Goal: Information Seeking & Learning: Learn about a topic

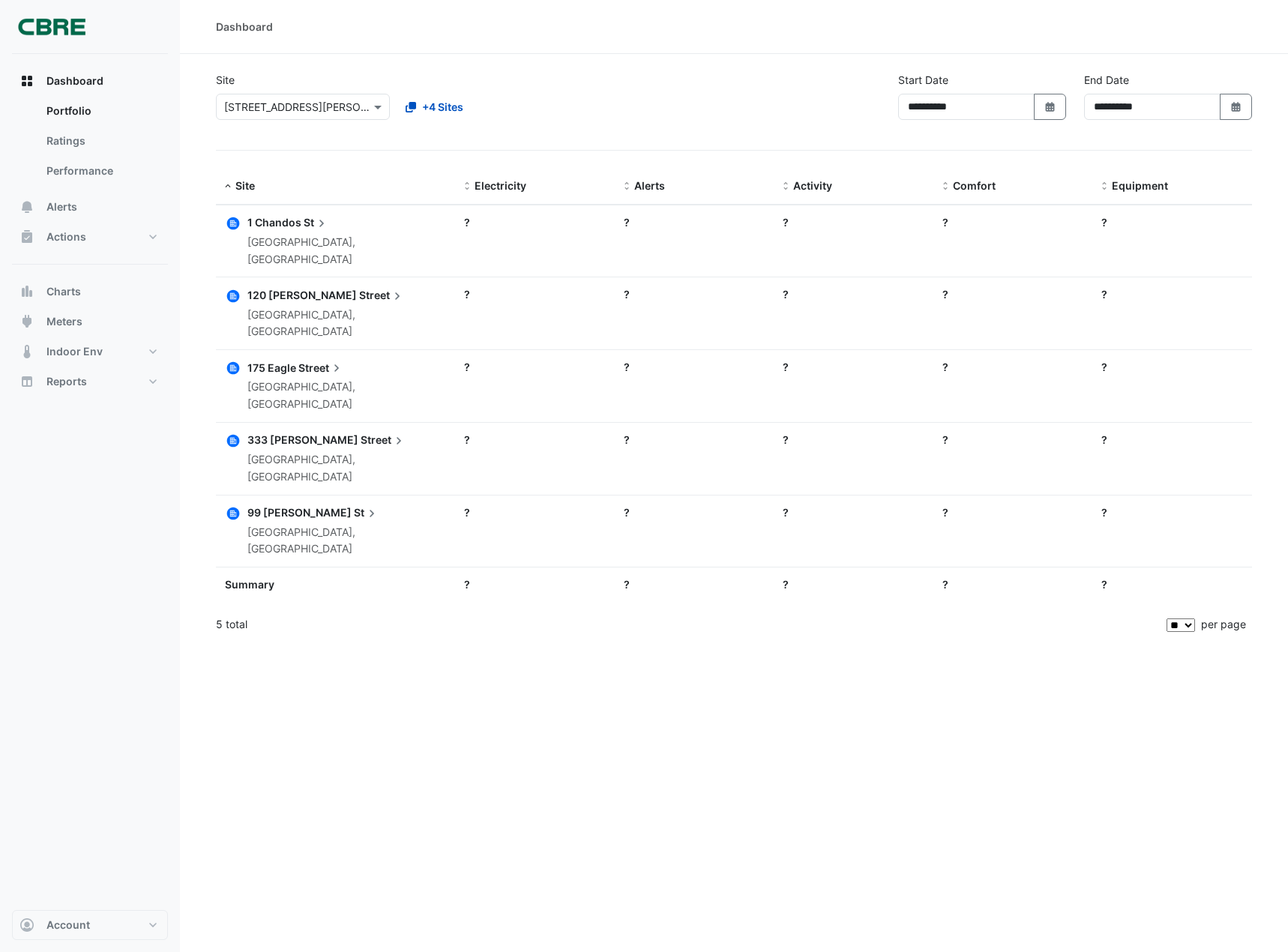
select select "**"
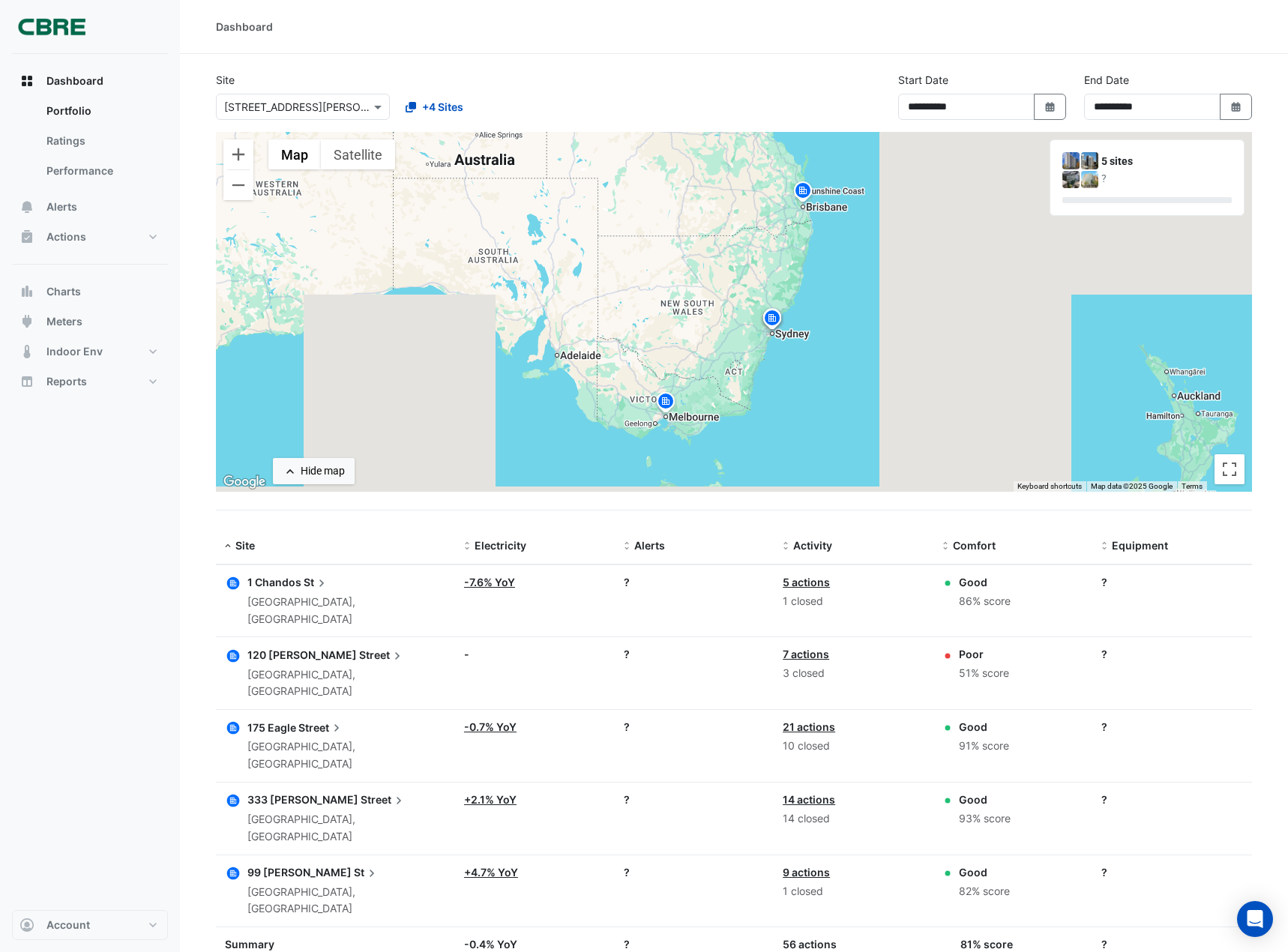
click at [300, 866] on span "99 [PERSON_NAME]" at bounding box center [299, 872] width 104 height 13
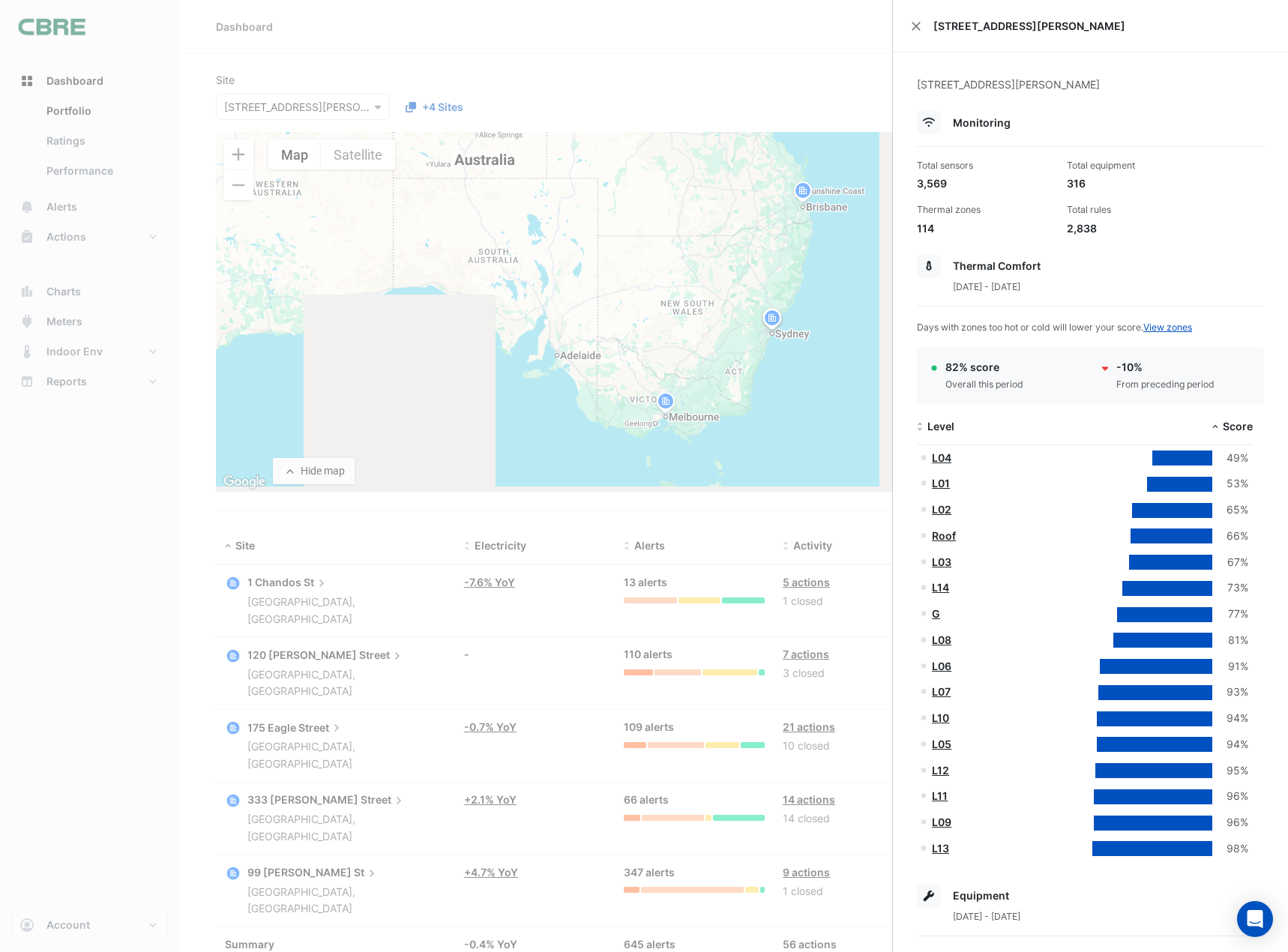
click at [114, 349] on ngb-offcanvas-backdrop at bounding box center [644, 476] width 1288 height 952
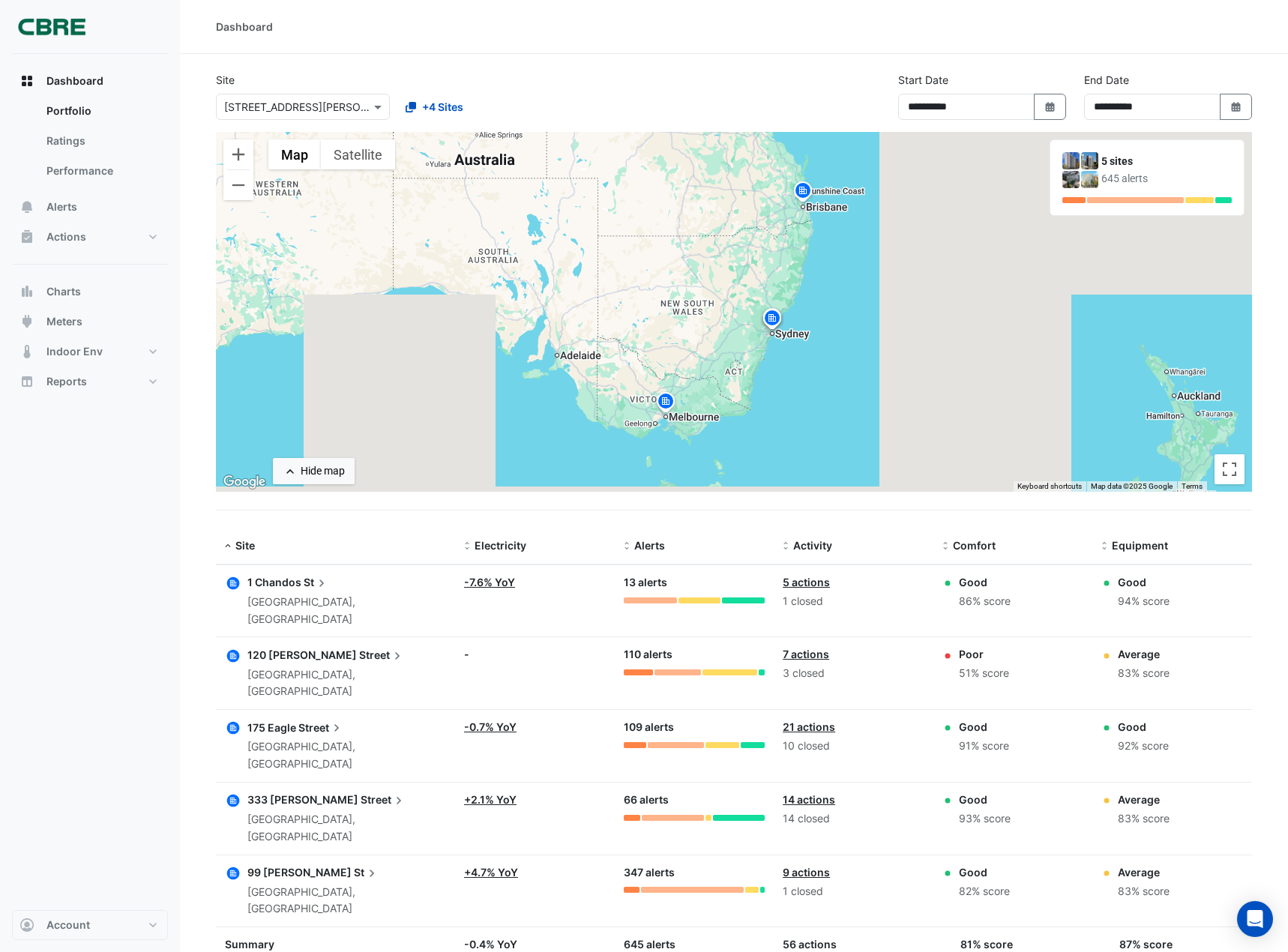
click at [83, 275] on div "Dashboard Portfolio Ratings Performance Alerts Actions Site Manager Charts" at bounding box center [90, 232] width 156 height 331
click at [81, 287] on button "Charts" at bounding box center [90, 291] width 156 height 30
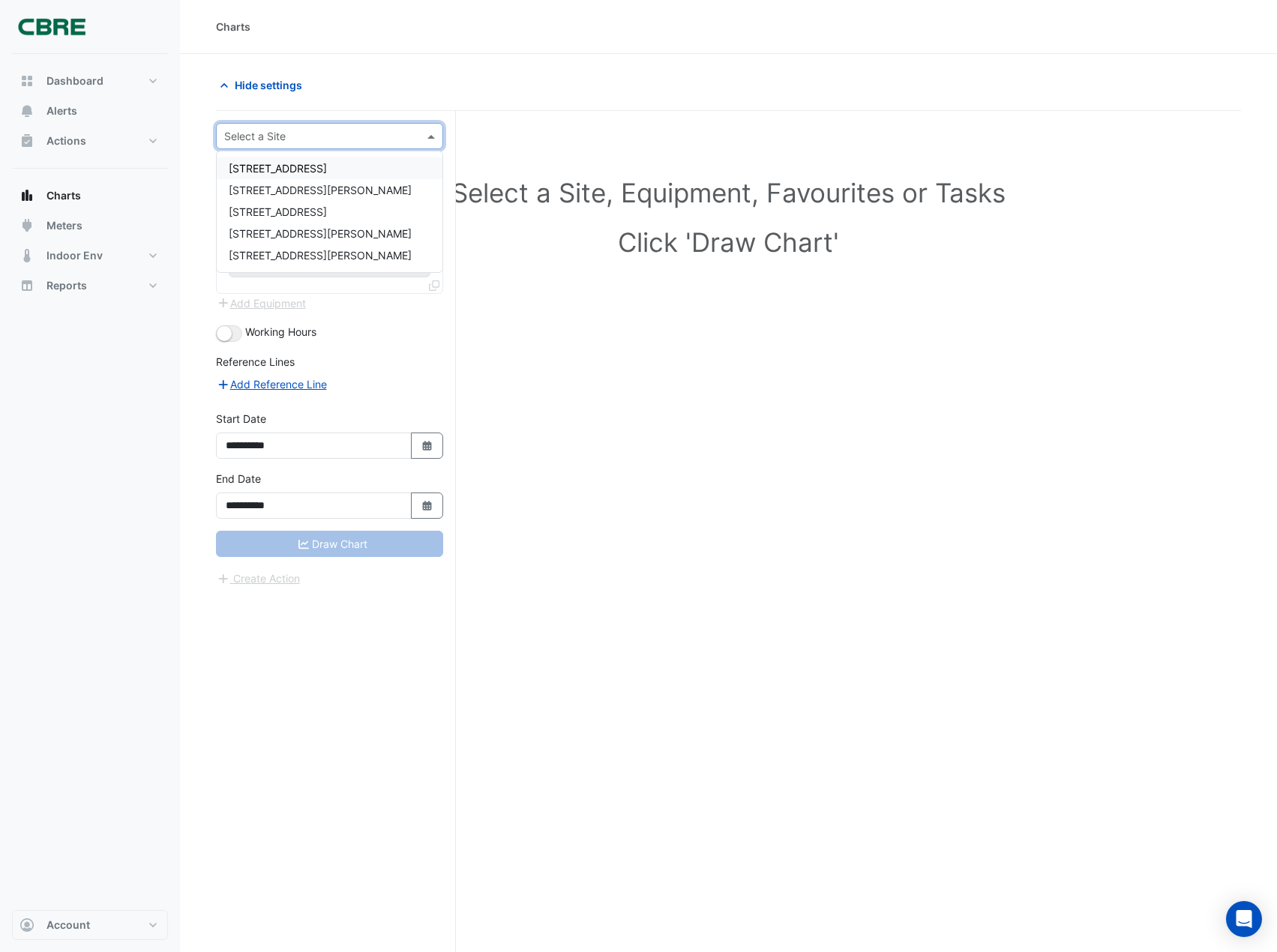
click at [367, 145] on div "Select a Site" at bounding box center [330, 136] width 227 height 26
click at [335, 252] on div "[STREET_ADDRESS][PERSON_NAME]" at bounding box center [330, 255] width 226 height 22
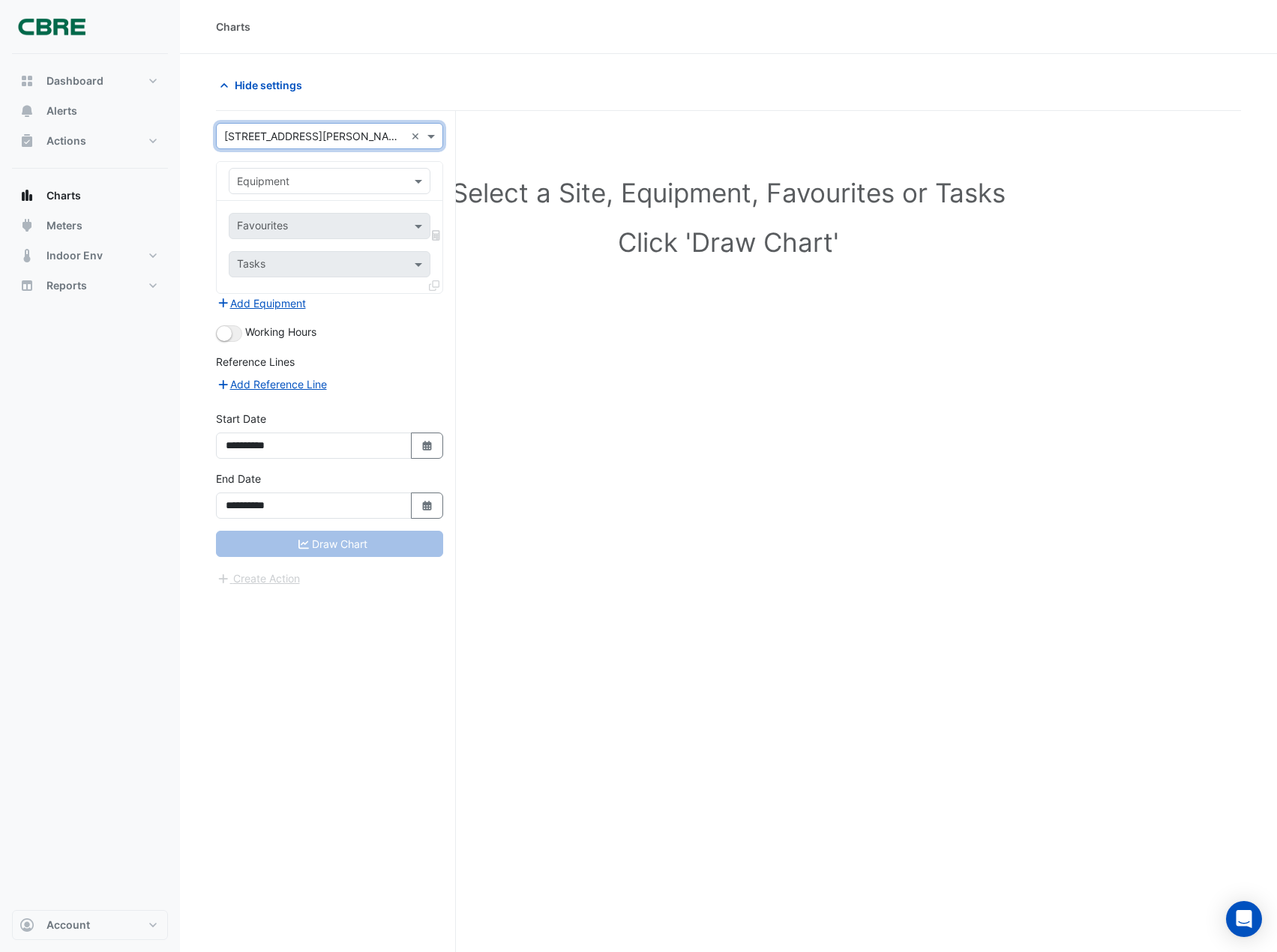
click at [344, 174] on input "text" at bounding box center [314, 182] width 155 height 15
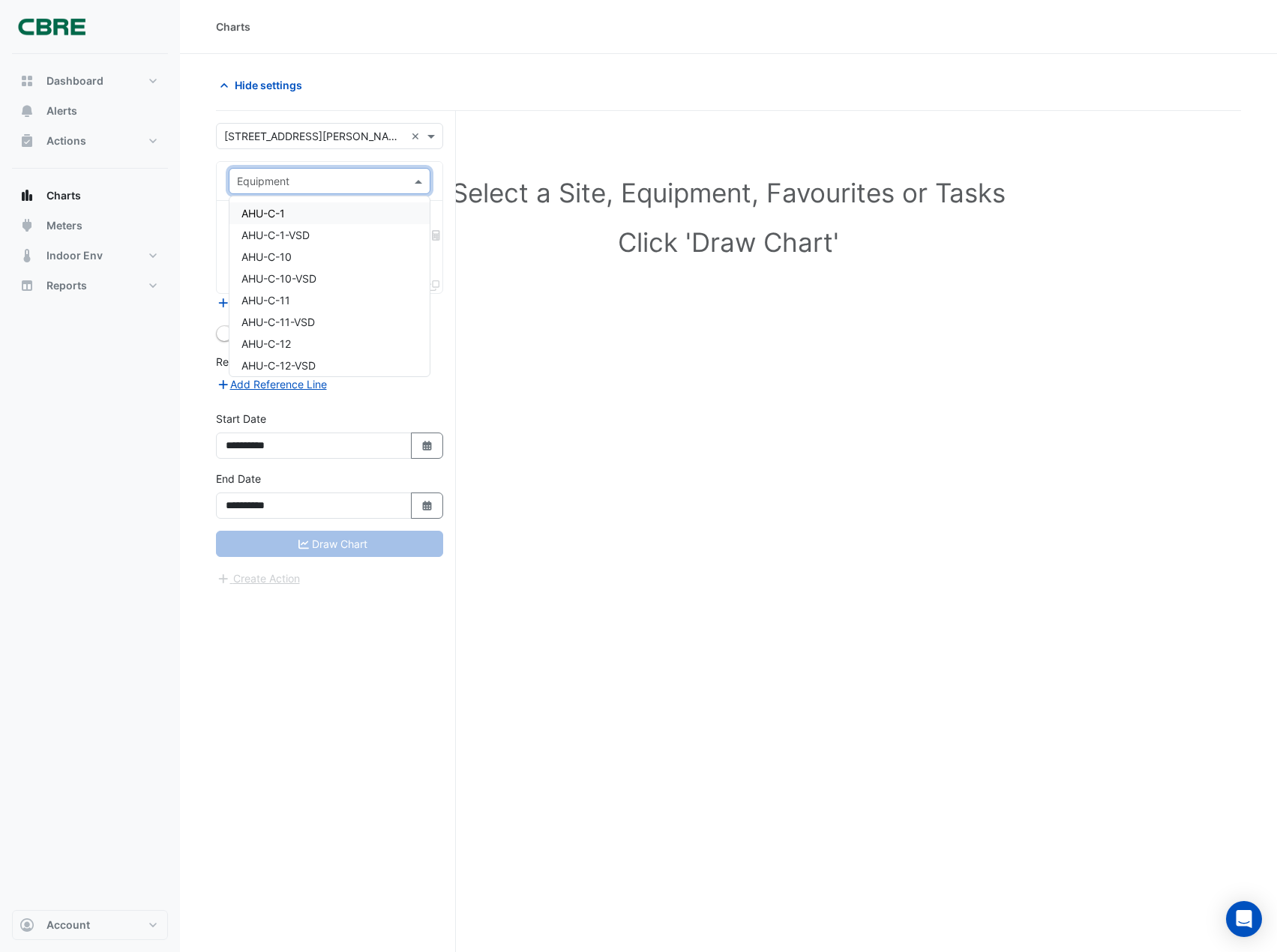
click at [344, 180] on input "text" at bounding box center [314, 182] width 155 height 15
click at [485, 344] on div "Select a Site, Equipment, Favourites or Tasks Click 'Draw Chart'" at bounding box center [728, 559] width 1026 height 898
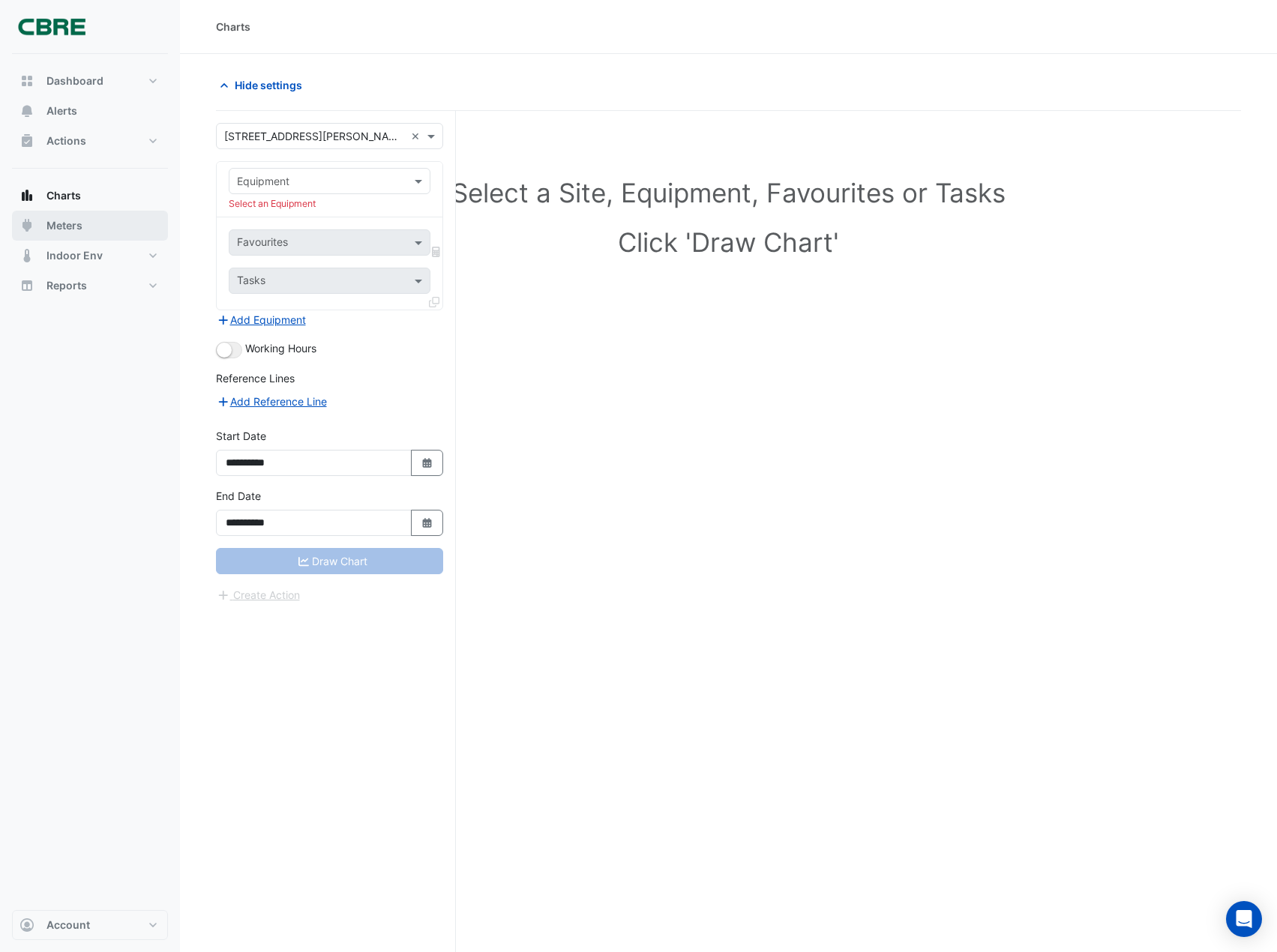
click at [75, 236] on button "Meters" at bounding box center [90, 226] width 156 height 30
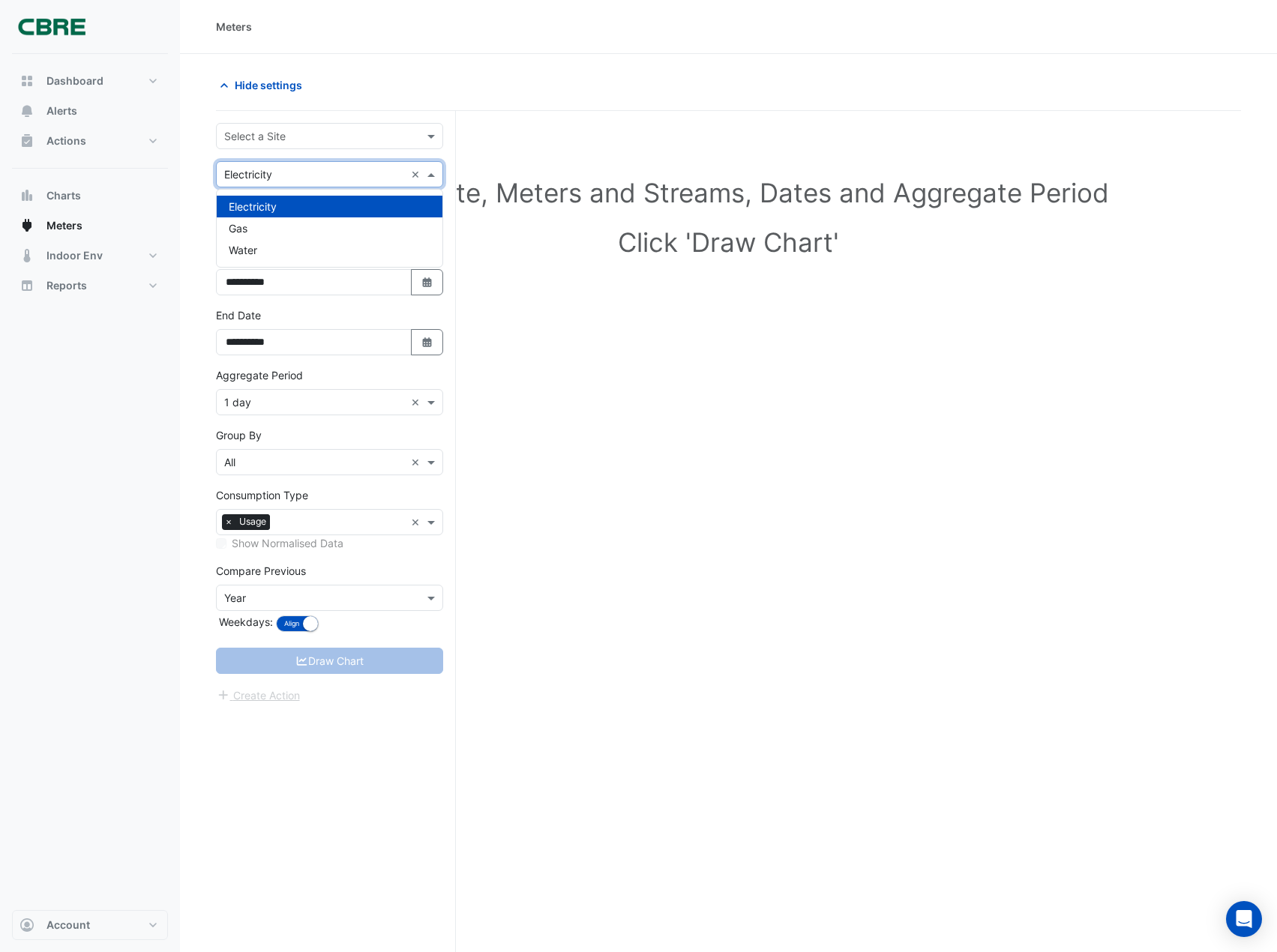
click at [315, 182] on div "× Electricity ×" at bounding box center [330, 174] width 227 height 26
click at [315, 257] on div "Water" at bounding box center [330, 250] width 226 height 22
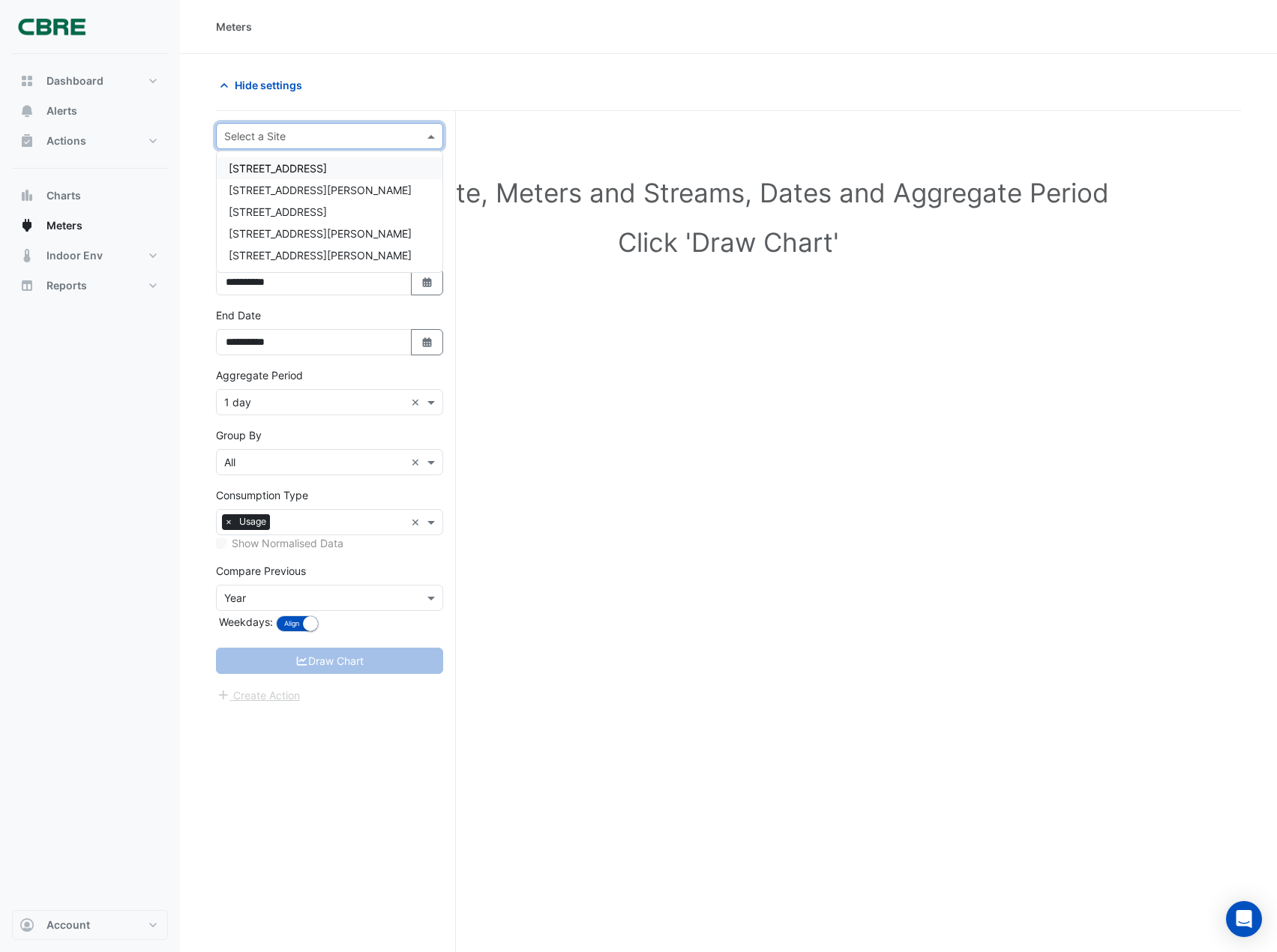
click at [322, 143] on div "Select a Site" at bounding box center [317, 136] width 201 height 15
click at [308, 253] on div "[STREET_ADDRESS][PERSON_NAME]" at bounding box center [330, 255] width 226 height 22
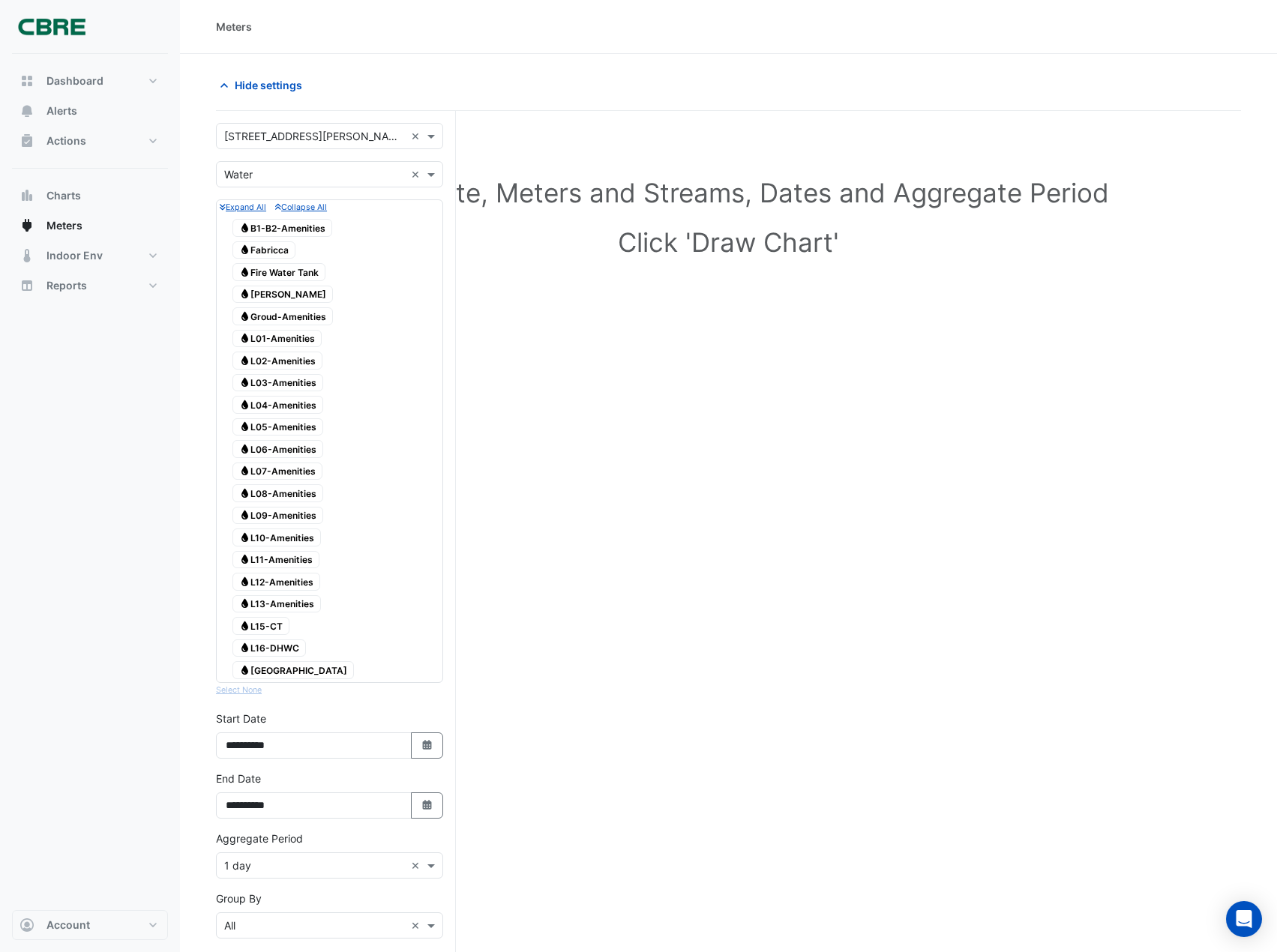
click at [271, 670] on span "[GEOGRAPHIC_DATA]" at bounding box center [293, 670] width 121 height 18
click at [431, 745] on icon "button" at bounding box center [426, 745] width 9 height 9
select select "*"
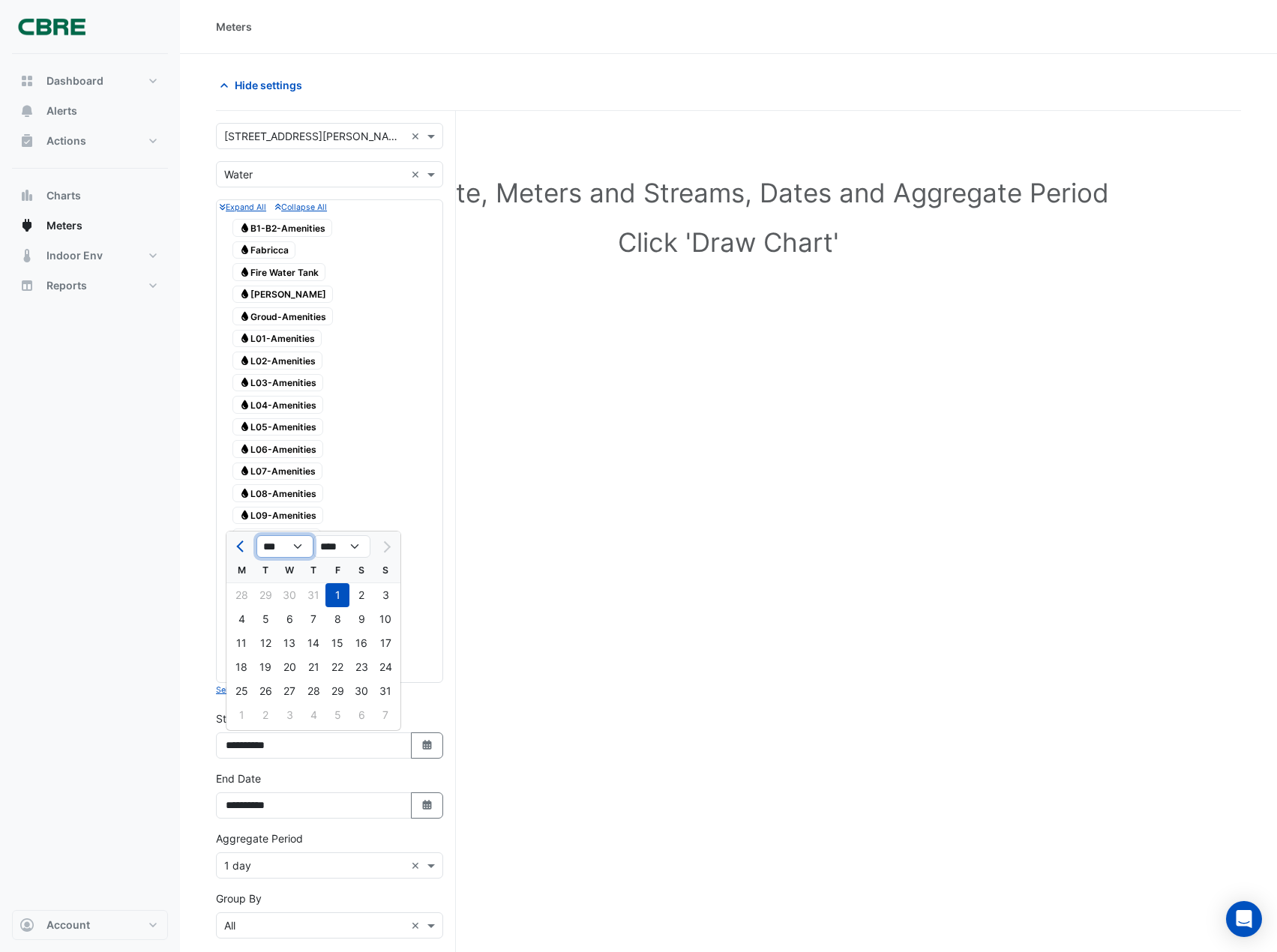
click at [301, 547] on select "*** *** *** *** *** *** *** ***" at bounding box center [285, 547] width 57 height 22
click at [351, 552] on select "**** **** **** **** **** **** **** **** **** **** ****" at bounding box center [342, 547] width 57 height 22
select select "****"
click at [313, 535] on select "**** **** **** **** **** **** **** **** **** **** ****" at bounding box center [342, 547] width 57 height 22
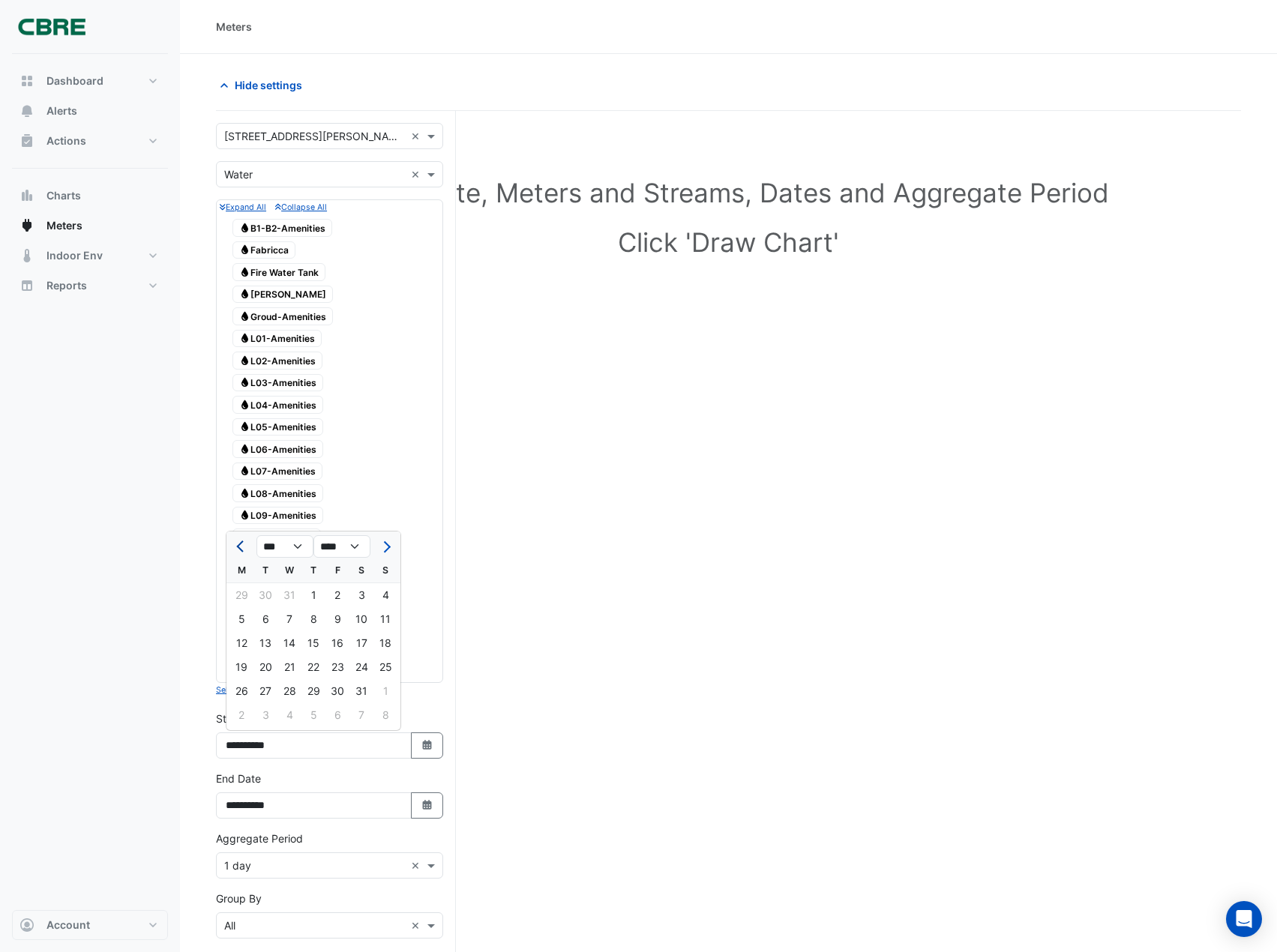
click at [242, 543] on span "Previous month" at bounding box center [241, 547] width 11 height 11
click at [388, 547] on span "Next month" at bounding box center [385, 547] width 11 height 11
select select "*"
click at [387, 600] on div "1" at bounding box center [386, 596] width 24 height 24
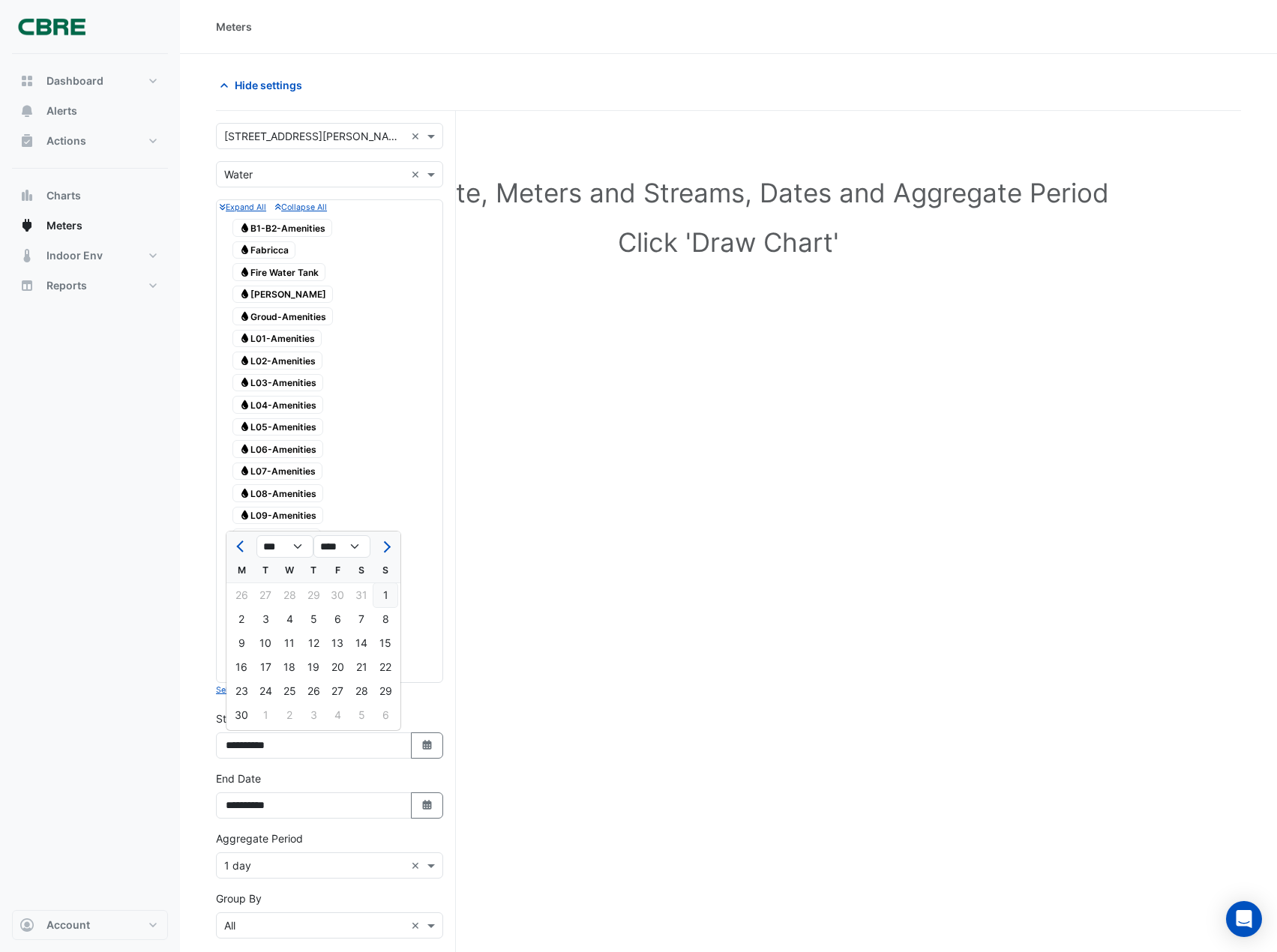
type input "**********"
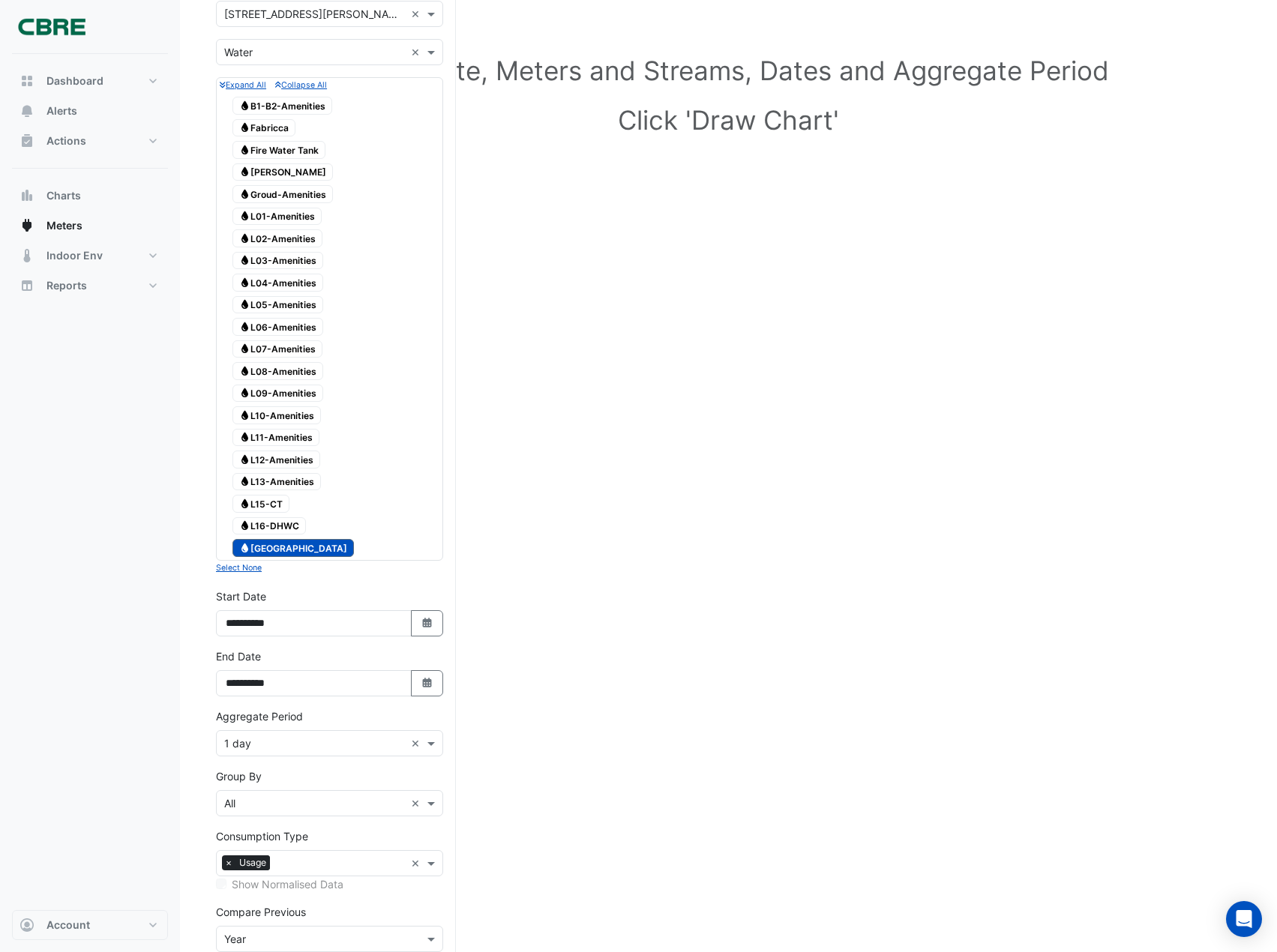
scroll to position [225, 0]
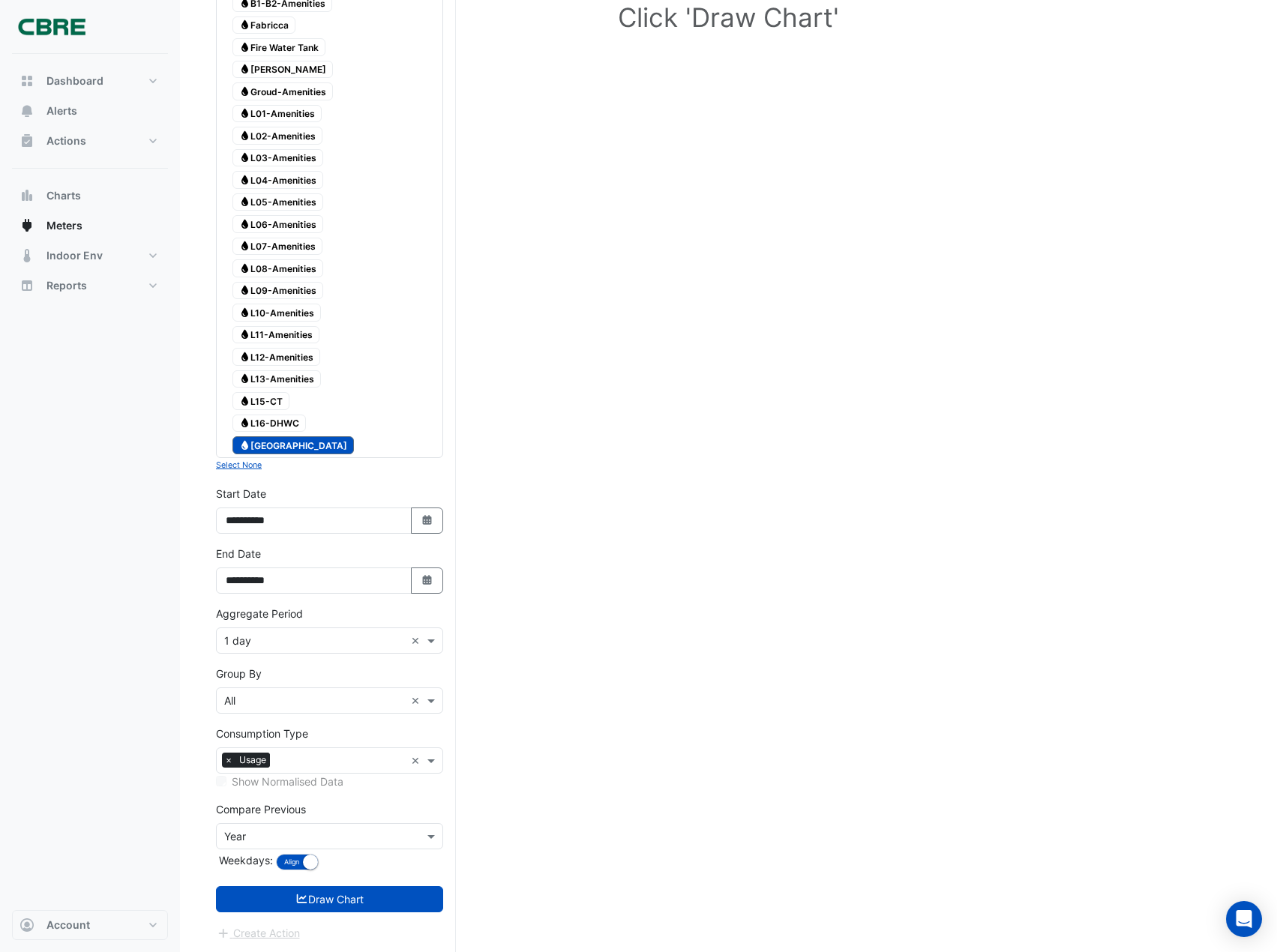
click at [263, 653] on form "× [STREET_ADDRESS][PERSON_NAME] × × Water × Expand All Collapse All Water B1-B2…" at bounding box center [330, 420] width 227 height 1043
click at [260, 641] on input "text" at bounding box center [314, 641] width 181 height 15
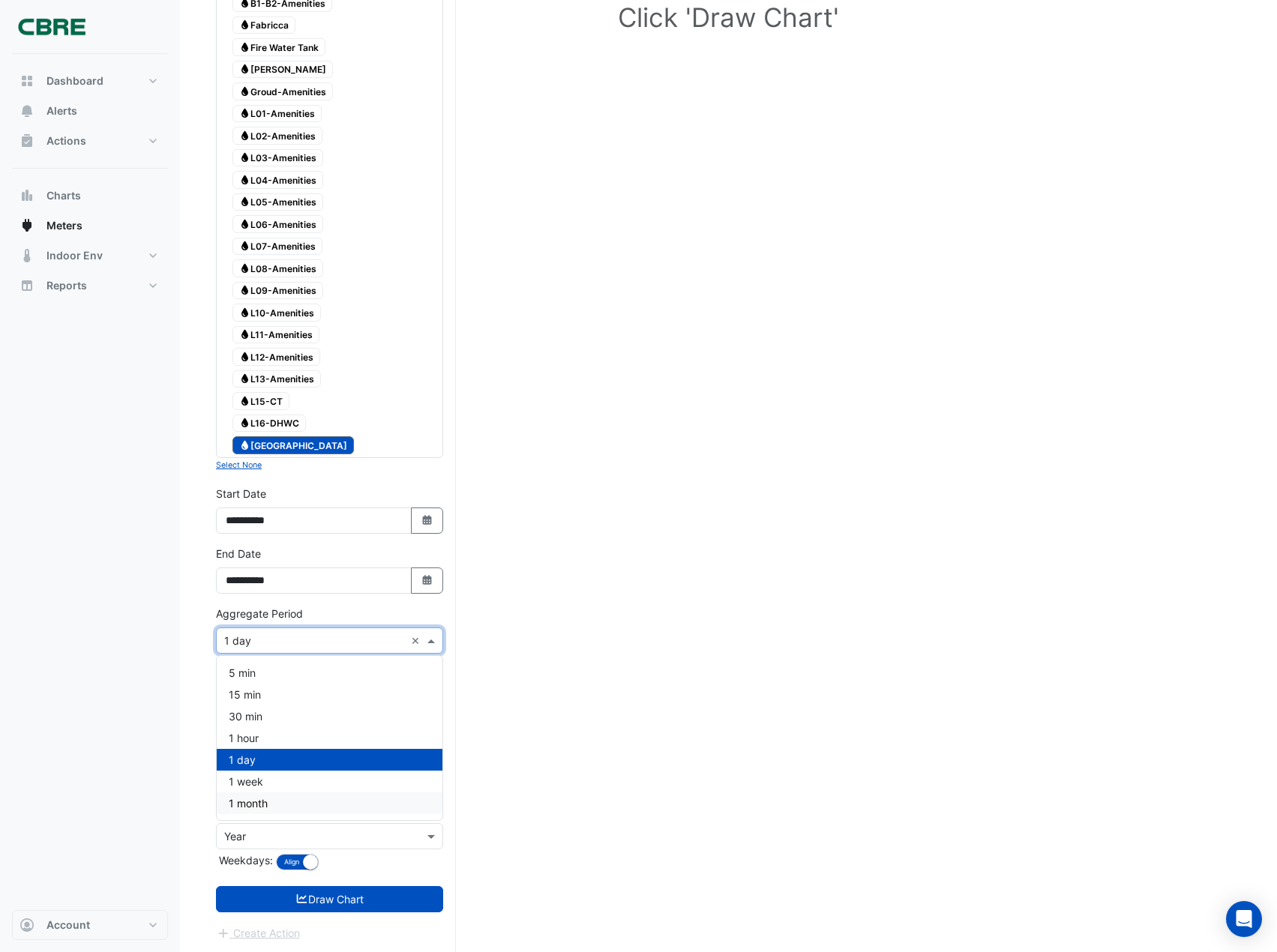
click at [252, 805] on span "1 month" at bounding box center [248, 803] width 39 height 13
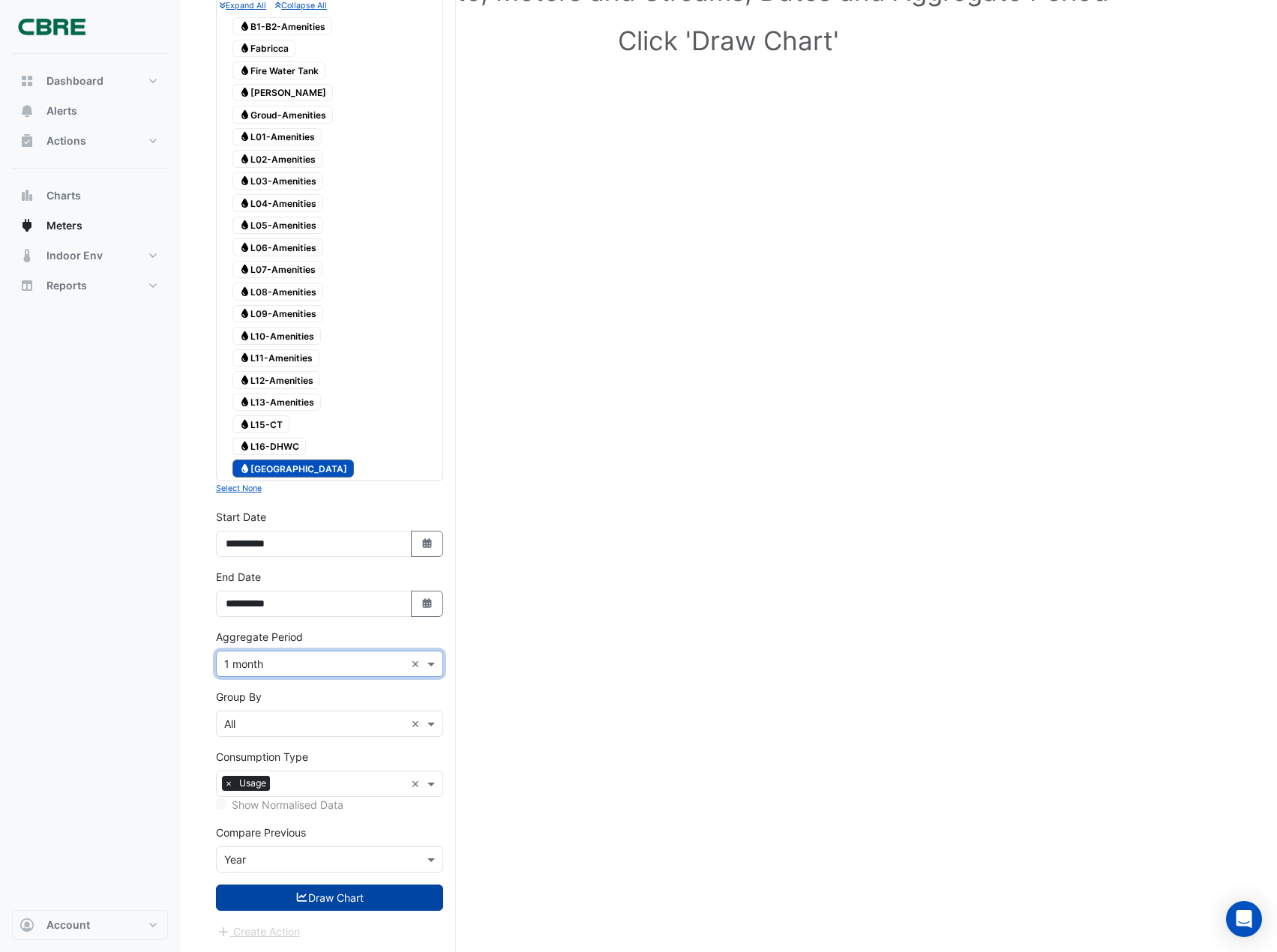
click at [330, 903] on button "Draw Chart" at bounding box center [330, 898] width 227 height 26
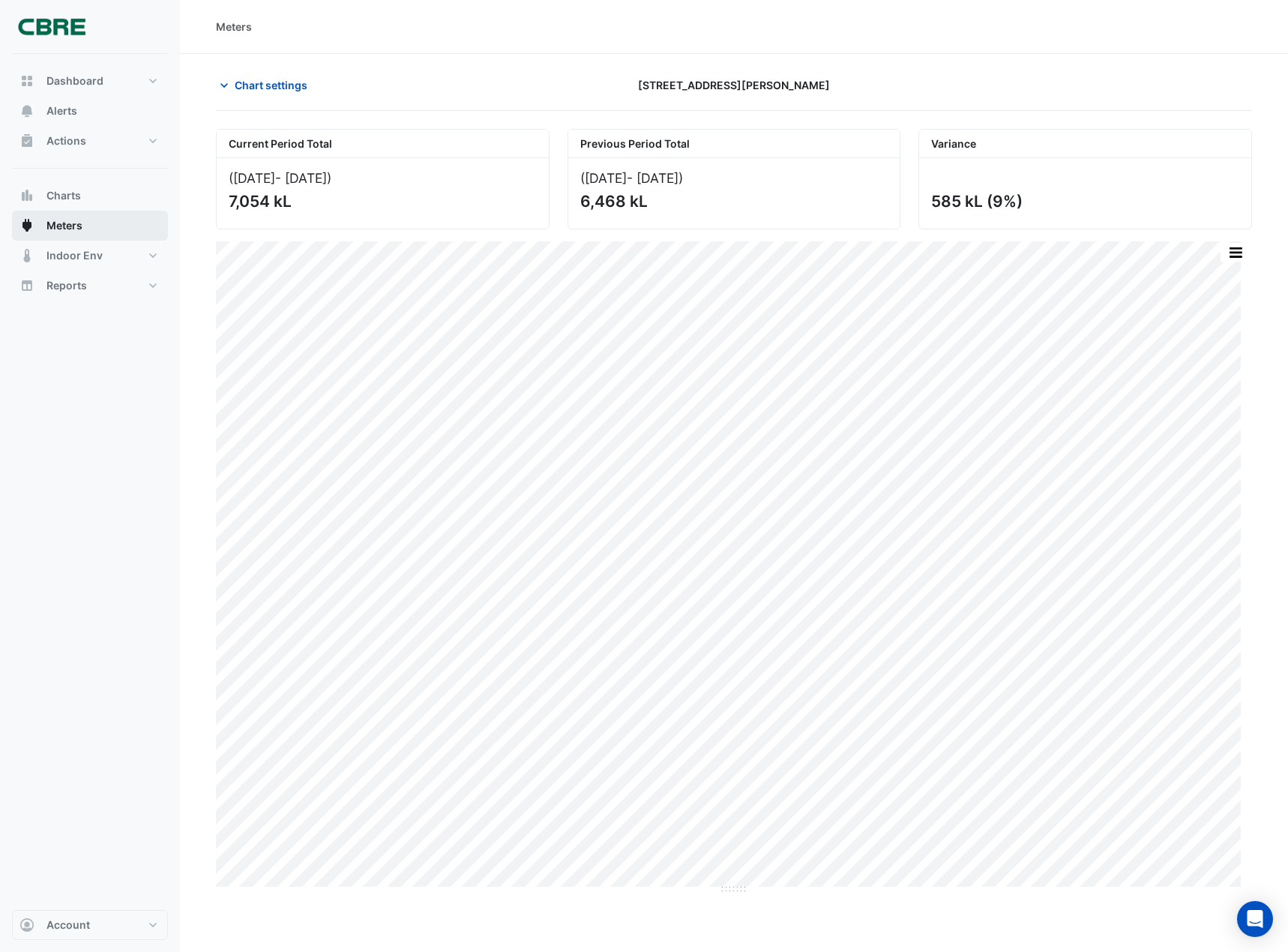
click at [90, 227] on button "Meters" at bounding box center [90, 226] width 156 height 30
click at [50, 220] on span "Meters" at bounding box center [65, 225] width 36 height 15
click at [268, 91] on span "Chart settings" at bounding box center [271, 85] width 72 height 15
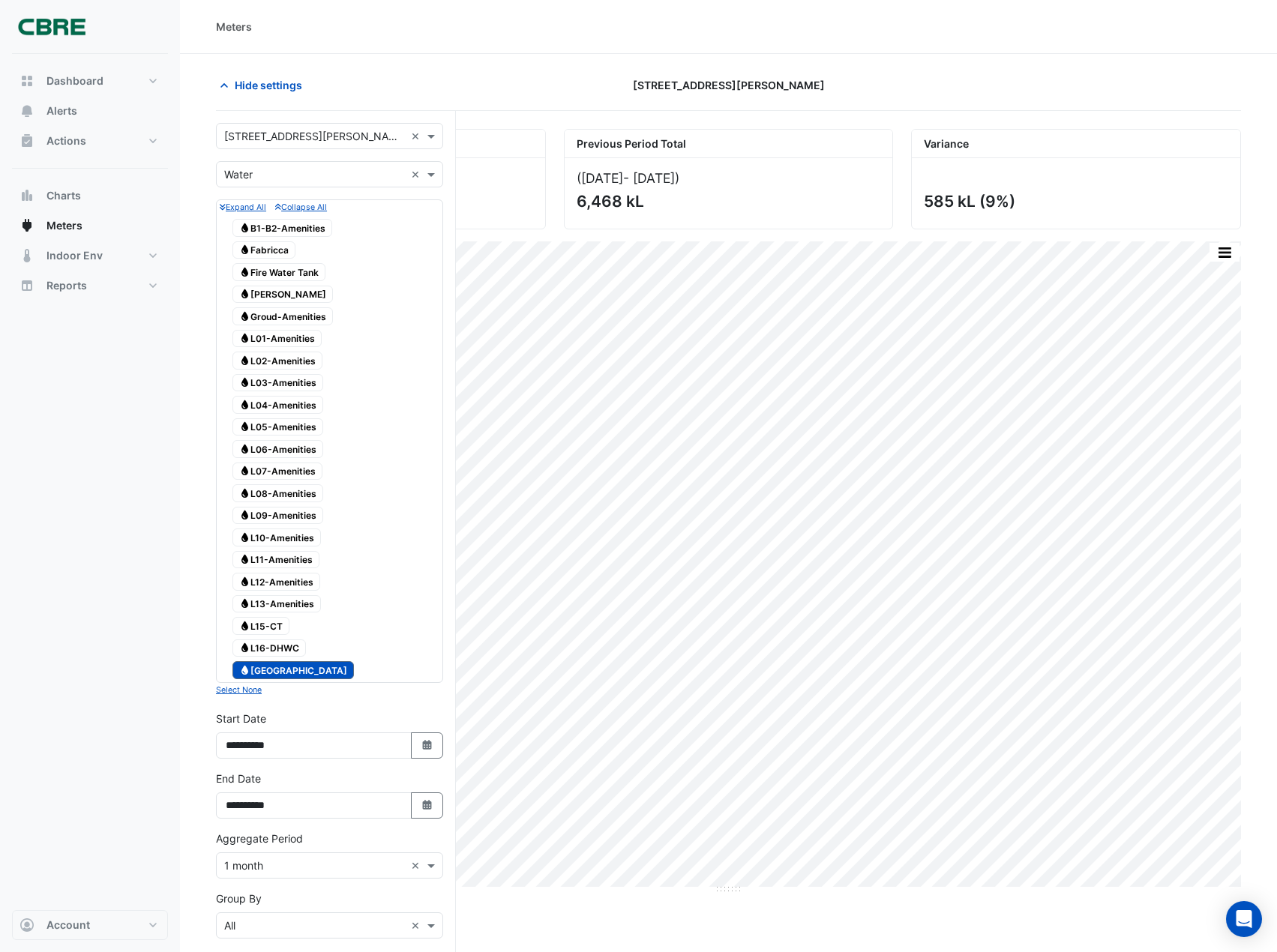
click at [263, 623] on span "Water L15-CT" at bounding box center [261, 626] width 57 height 18
click at [259, 665] on span "[GEOGRAPHIC_DATA]" at bounding box center [293, 670] width 121 height 18
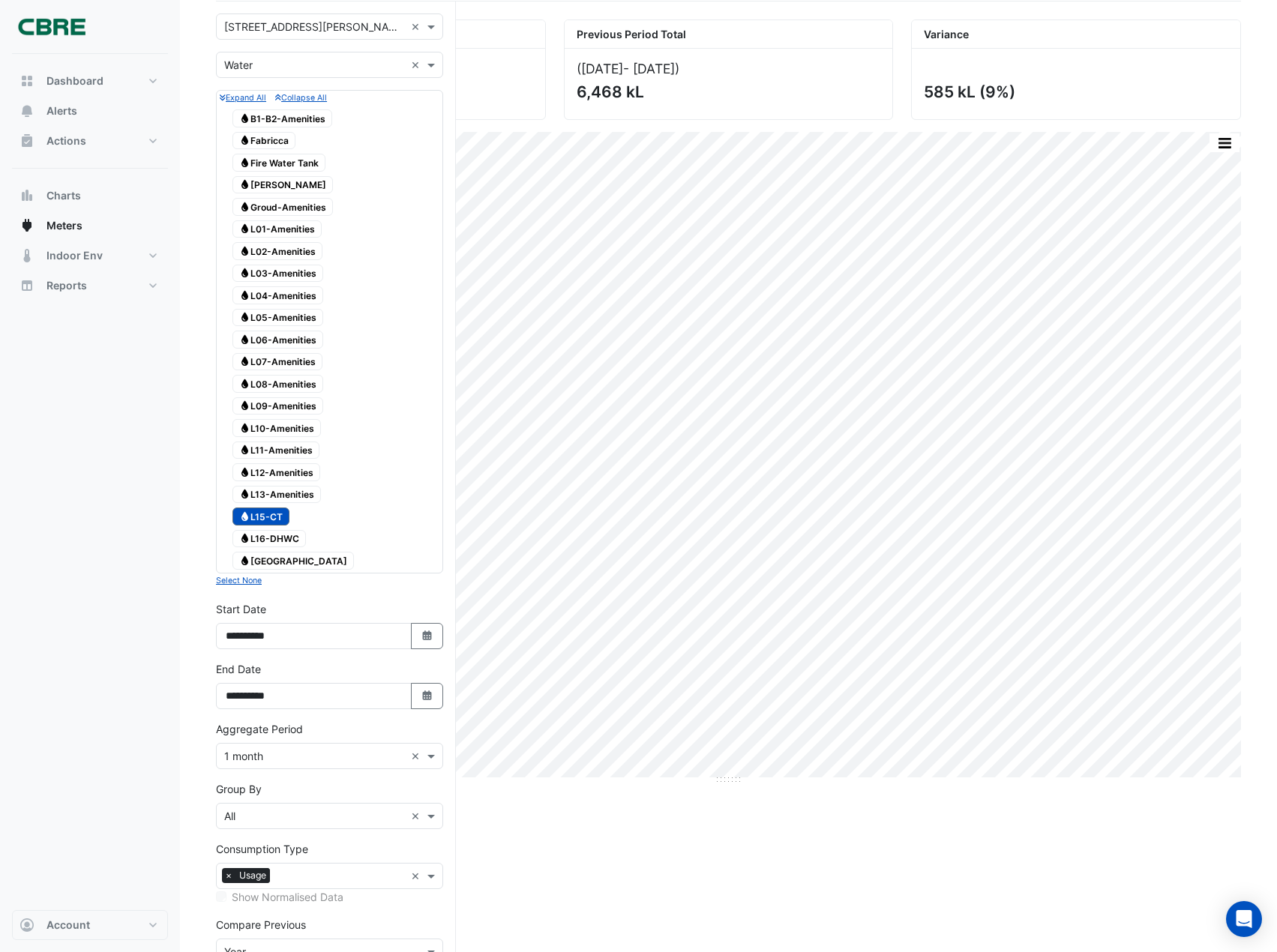
scroll to position [201, 0]
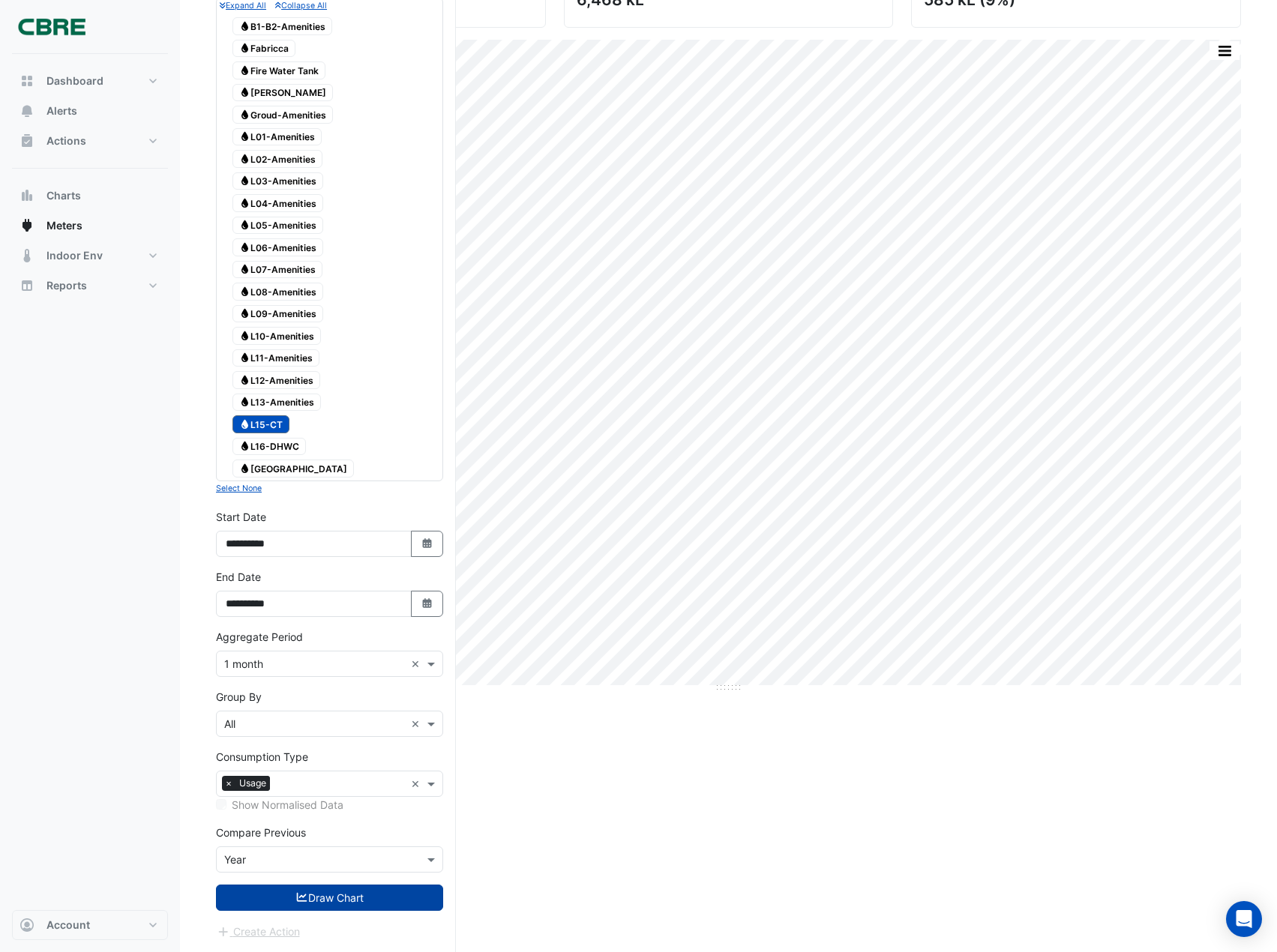
click at [282, 899] on button "Draw Chart" at bounding box center [330, 898] width 227 height 26
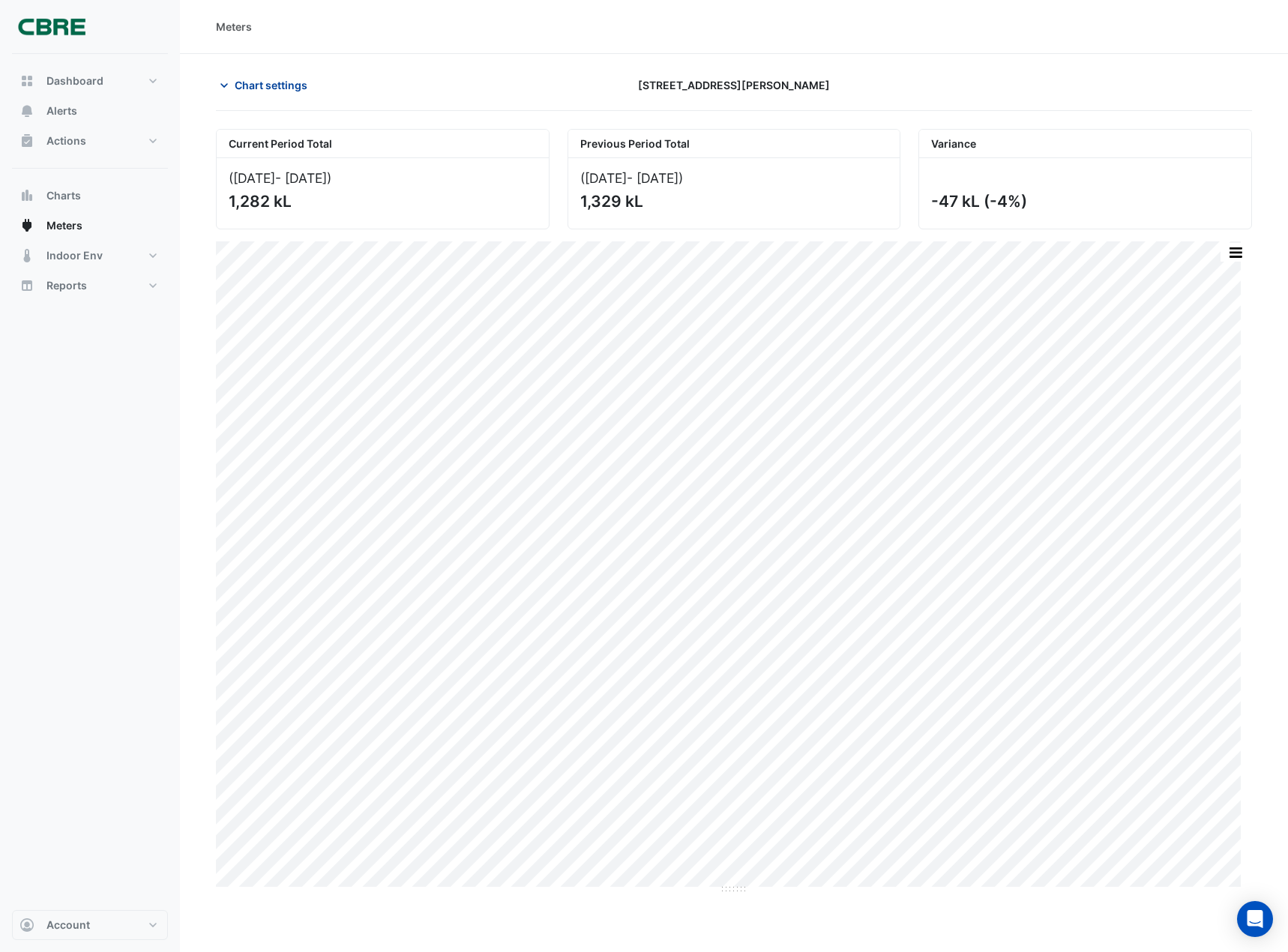
click at [248, 80] on span "Chart settings" at bounding box center [271, 85] width 72 height 15
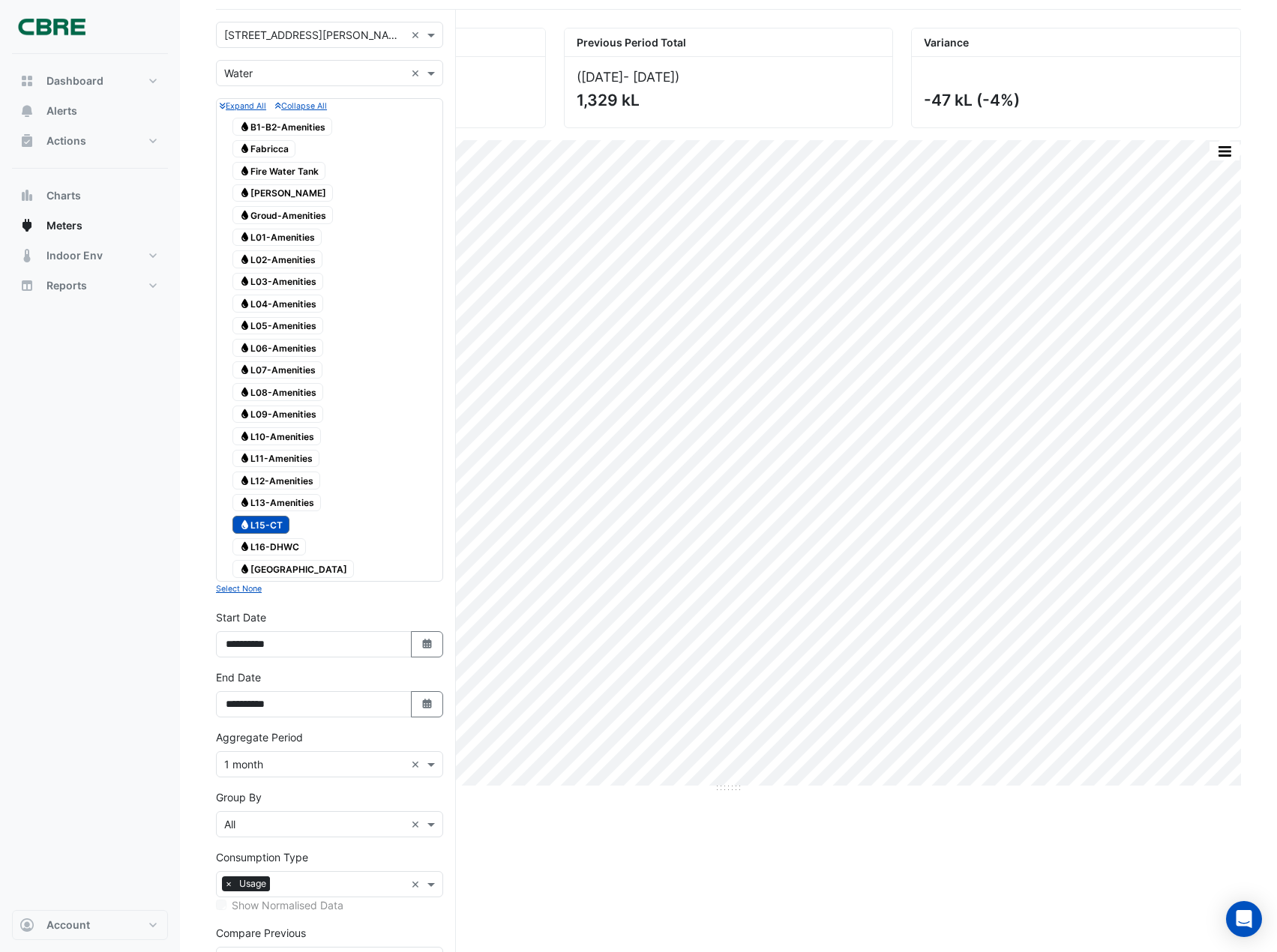
scroll to position [75, 0]
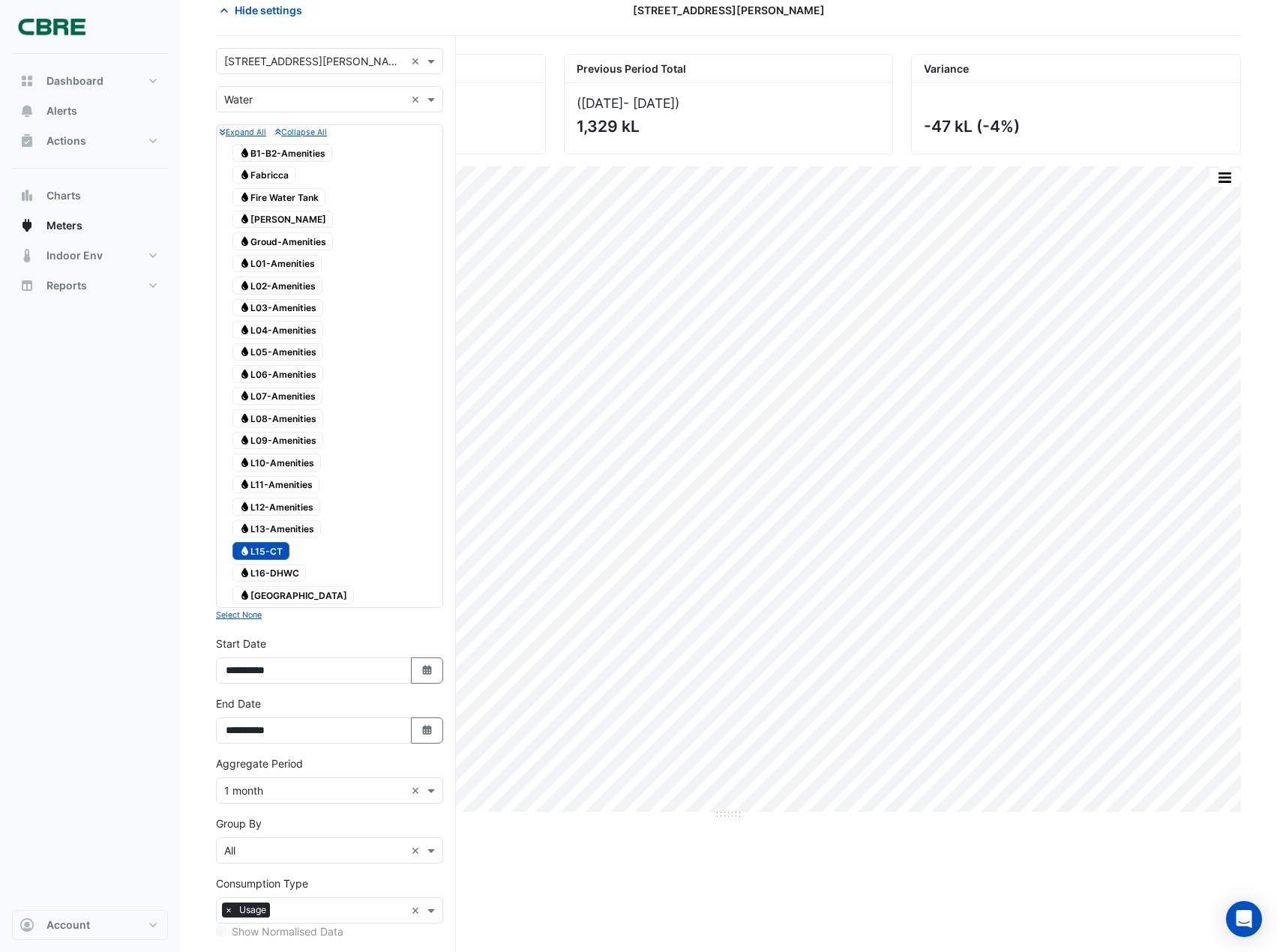
click at [270, 176] on span "Water Fabricca" at bounding box center [263, 175] width 63 height 18
click at [268, 554] on span "Water L15-CT" at bounding box center [261, 551] width 57 height 18
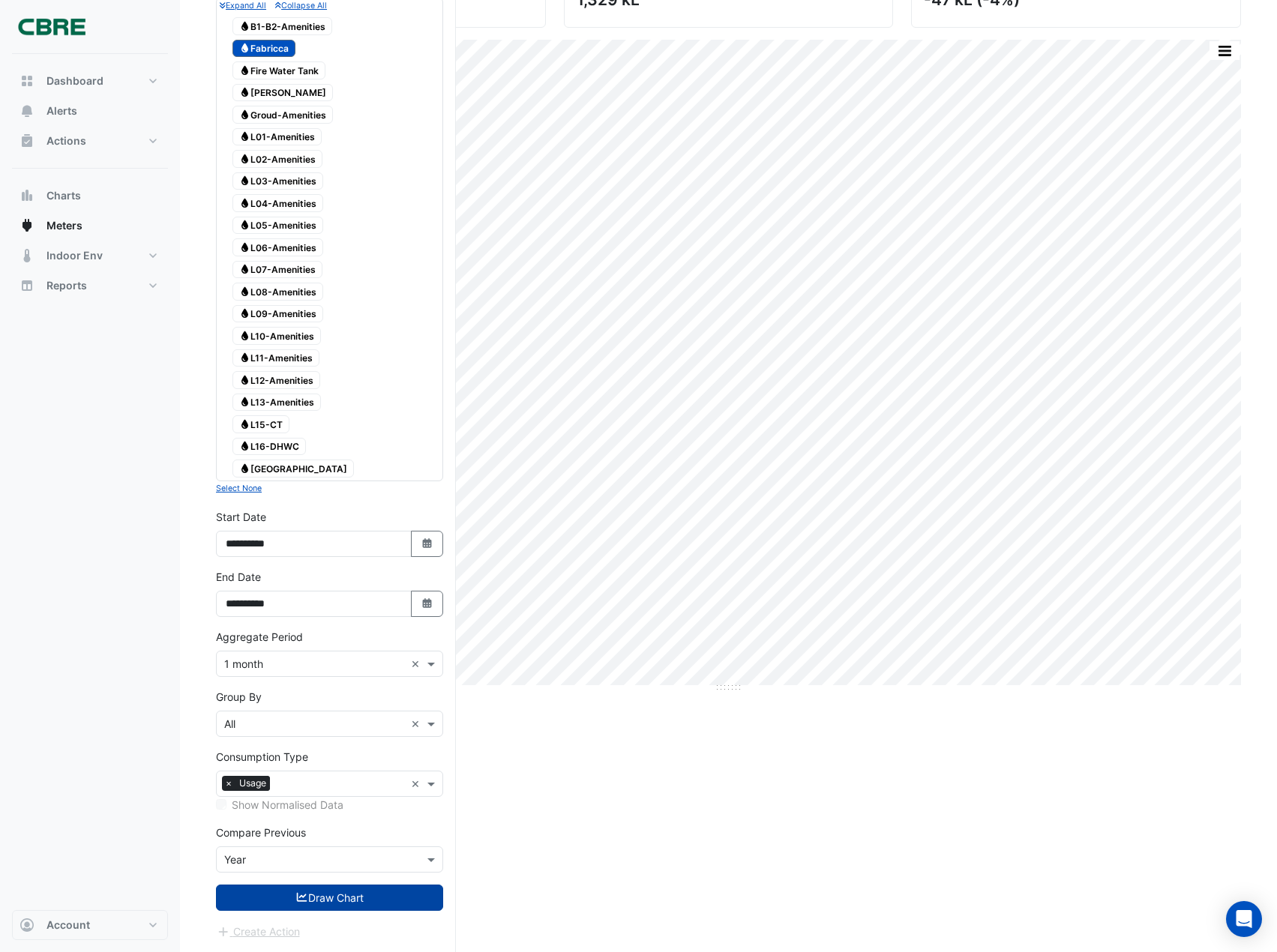
click at [288, 906] on button "Draw Chart" at bounding box center [330, 898] width 227 height 26
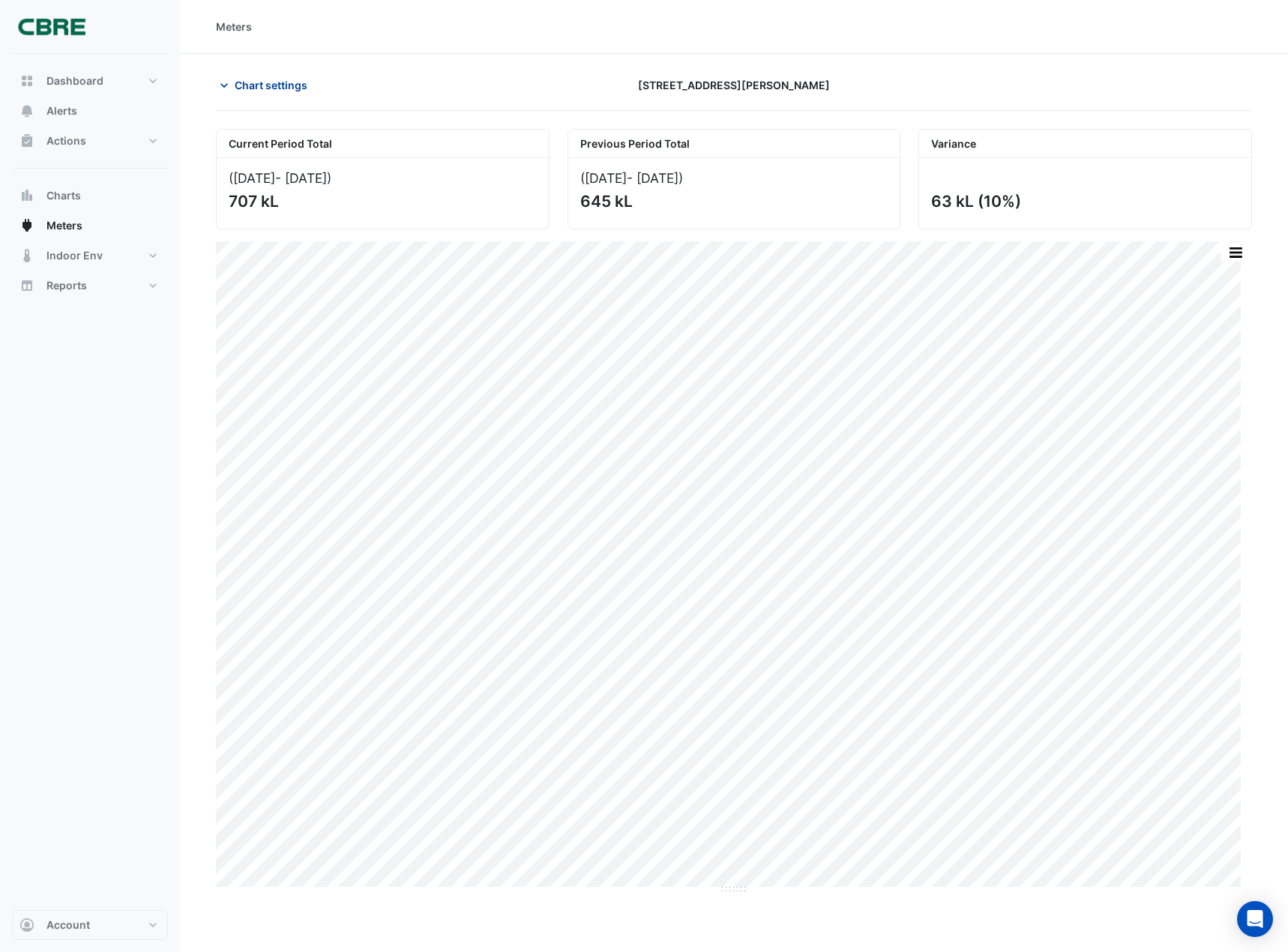
click at [247, 91] on span "Chart settings" at bounding box center [271, 85] width 72 height 15
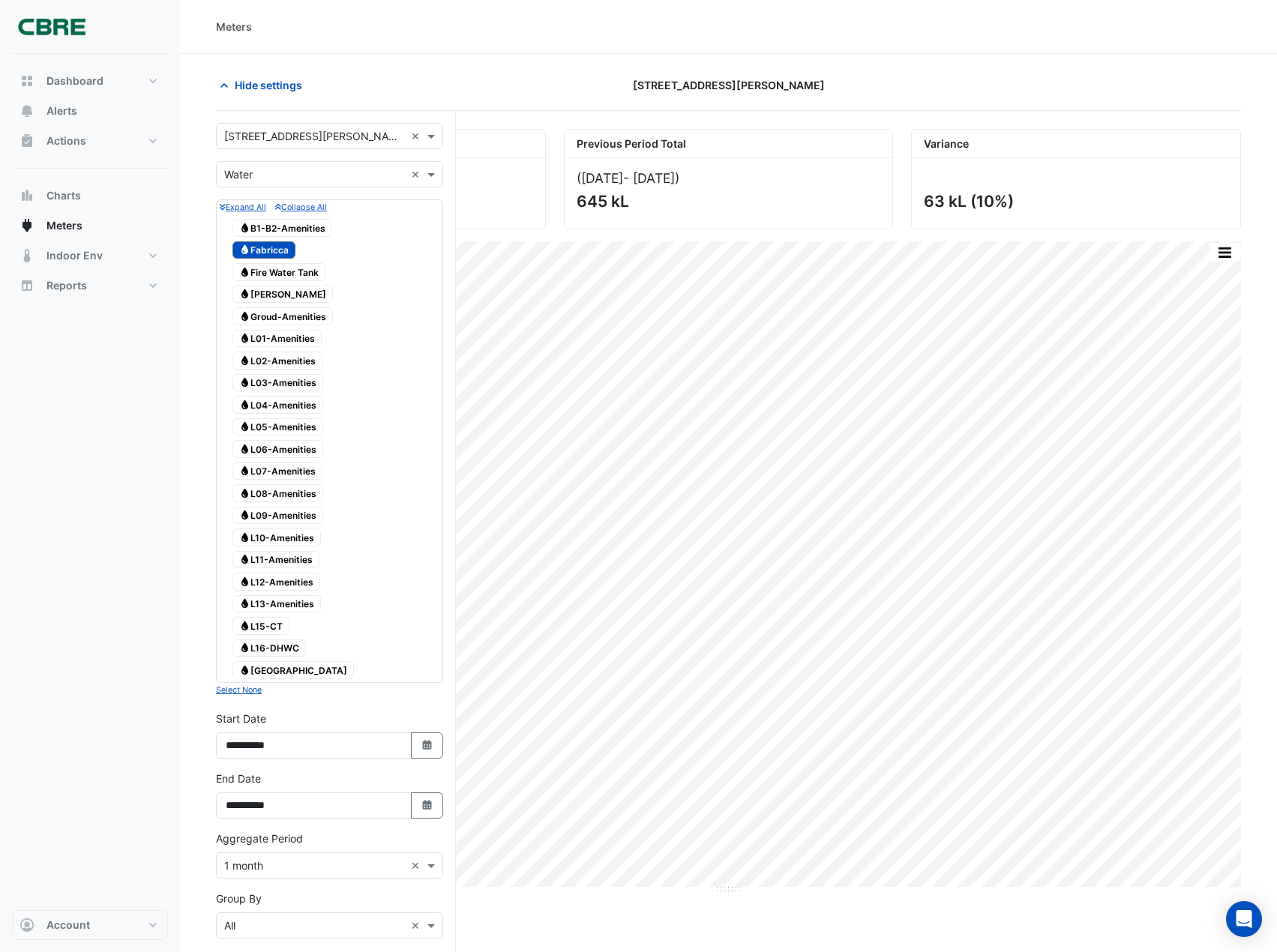
click at [266, 288] on span "Water [PERSON_NAME]" at bounding box center [282, 294] width 101 height 18
click at [258, 243] on span "Water Fabricca" at bounding box center [263, 250] width 63 height 18
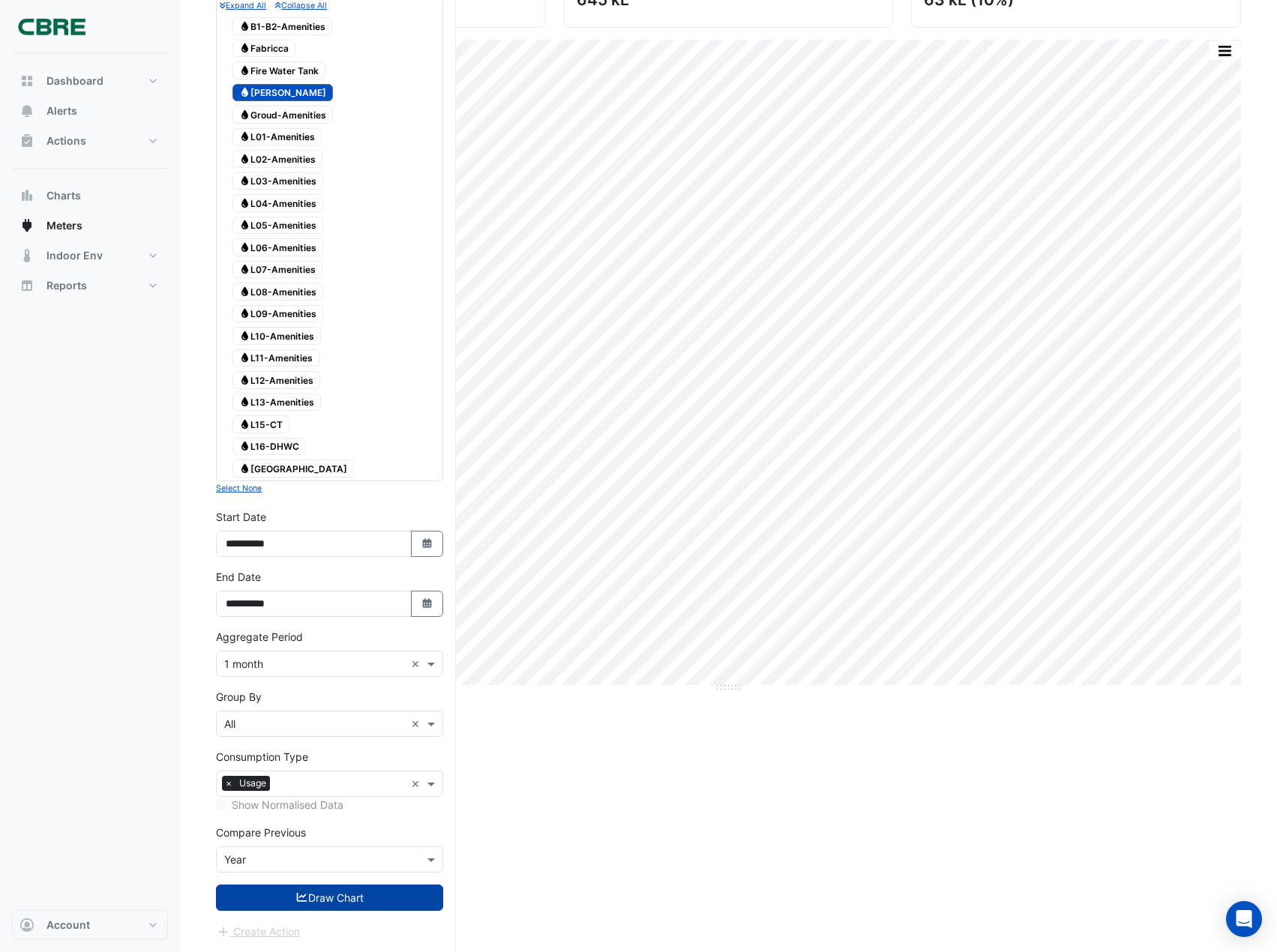
click at [273, 900] on button "Draw Chart" at bounding box center [330, 898] width 227 height 26
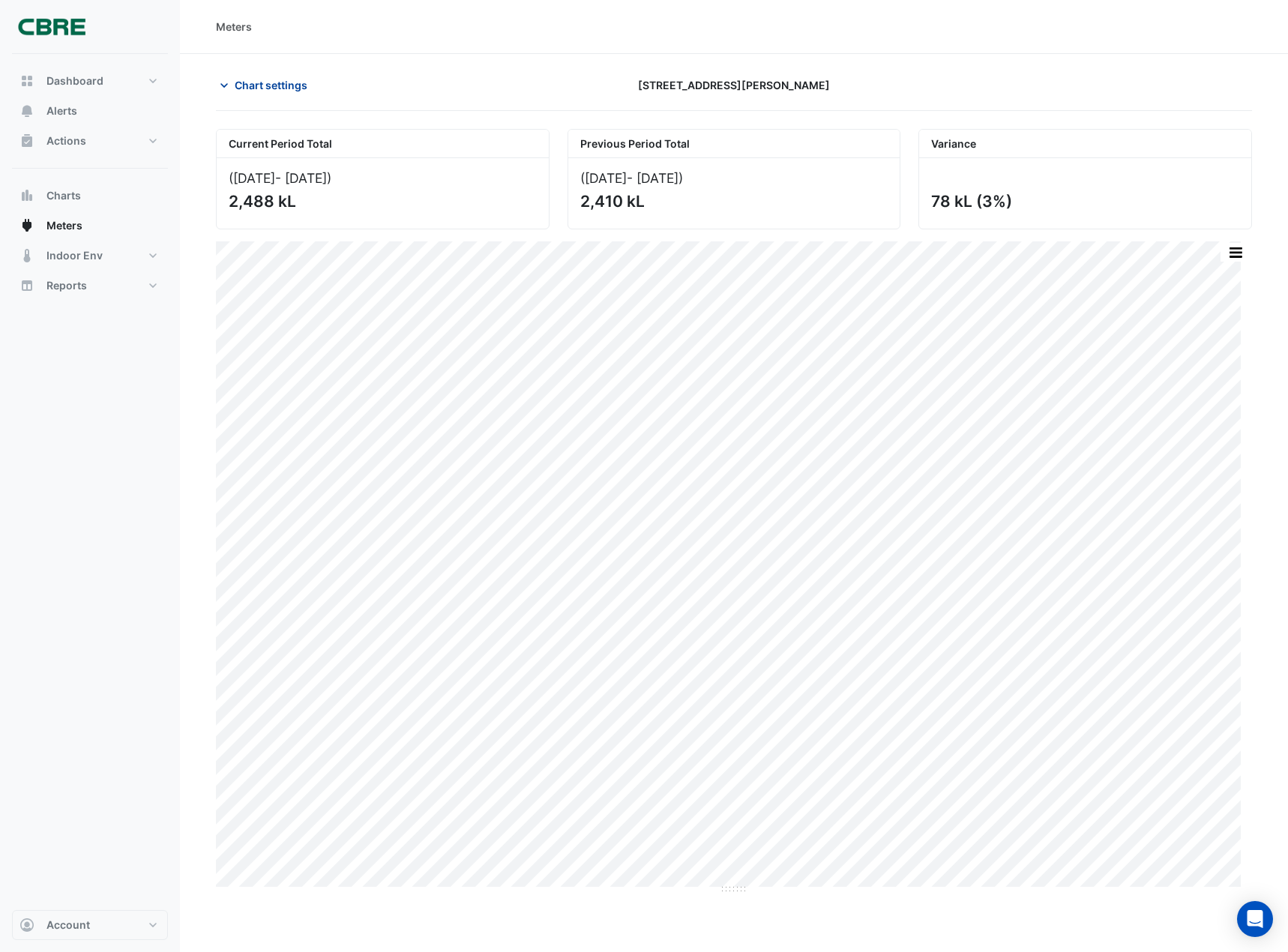
click at [238, 91] on span "Chart settings" at bounding box center [271, 85] width 72 height 15
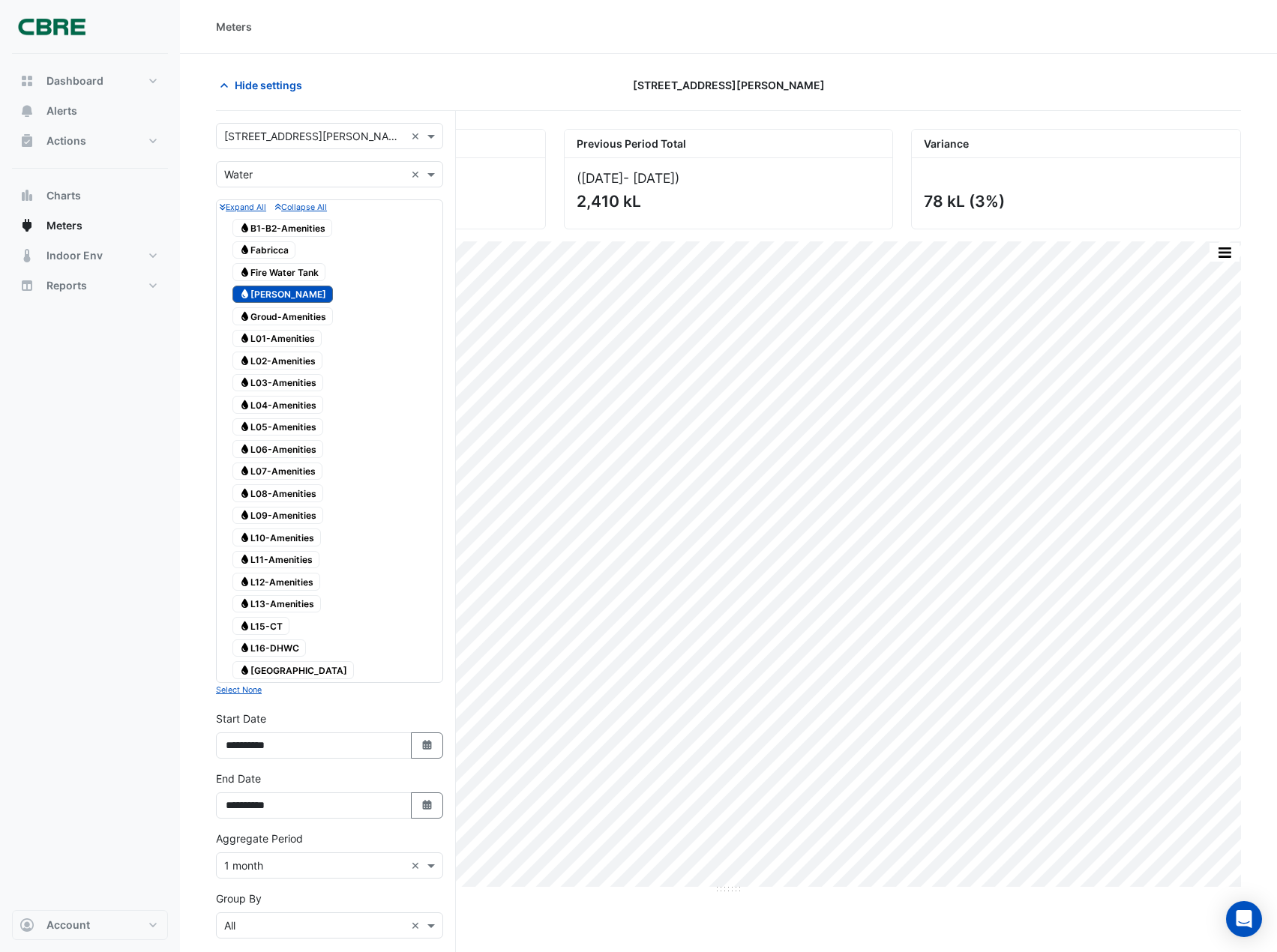
click at [282, 129] on input "text" at bounding box center [314, 137] width 181 height 15
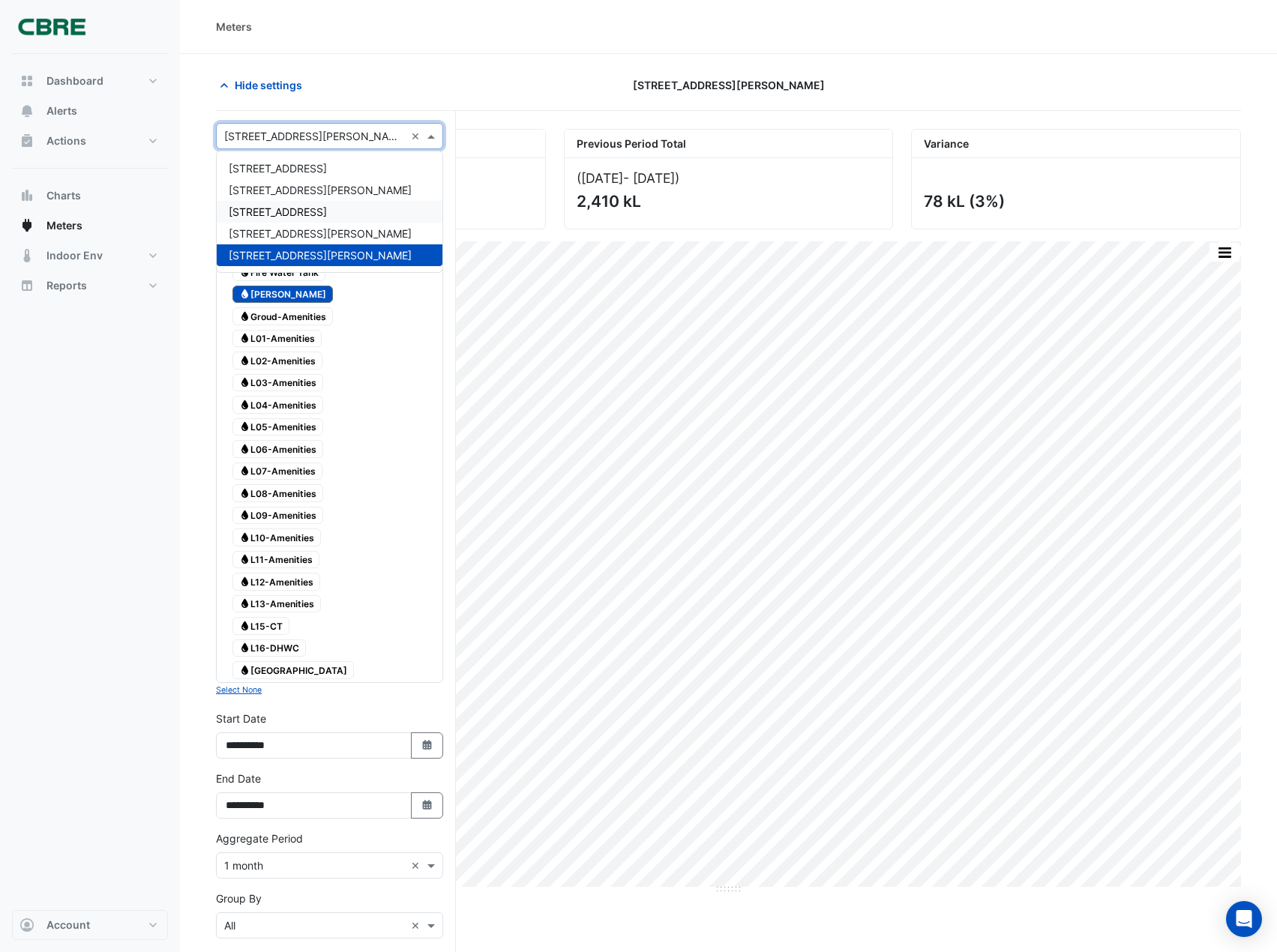
click at [282, 215] on span "[STREET_ADDRESS]" at bounding box center [278, 212] width 98 height 13
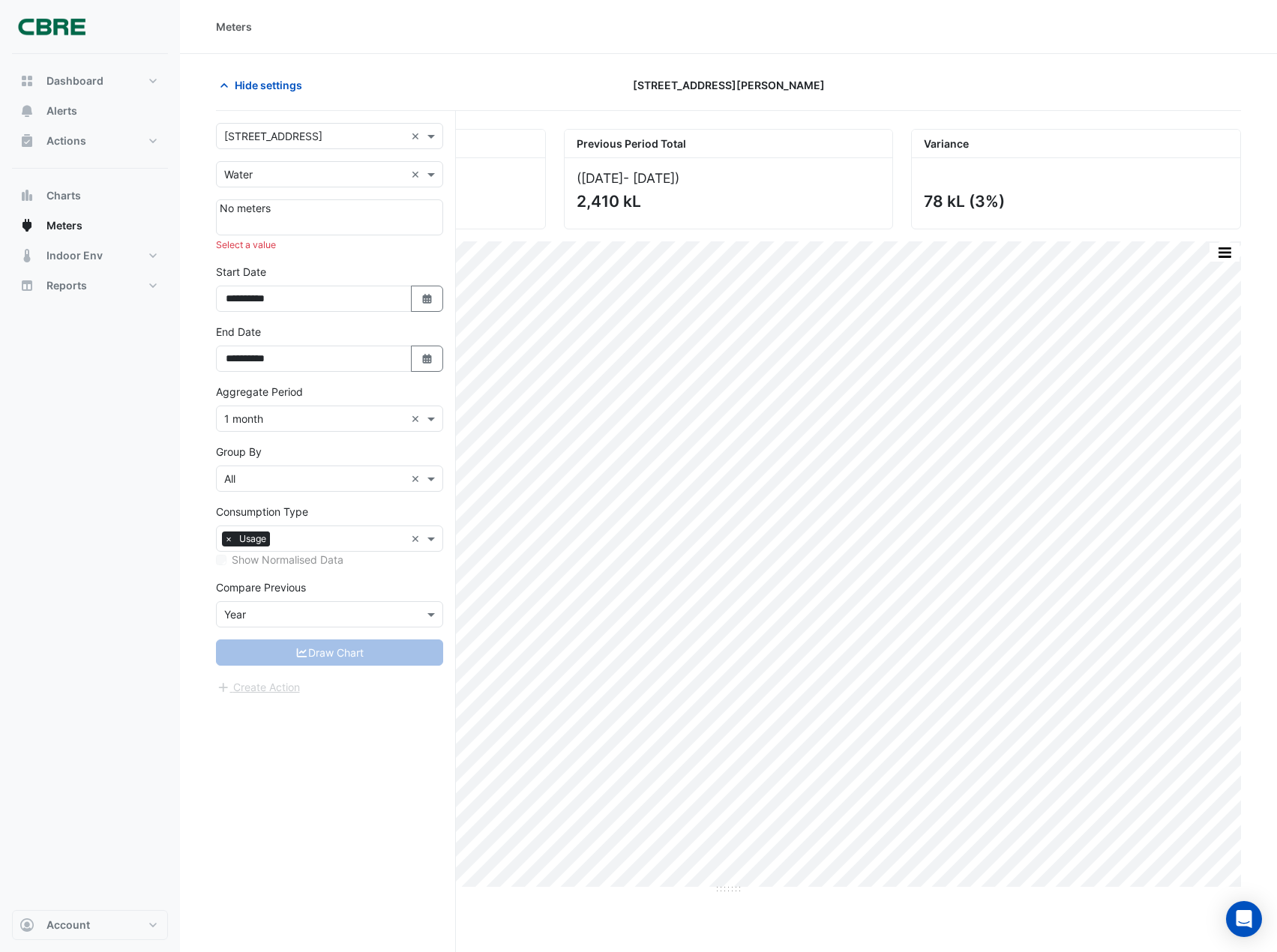
drag, startPoint x: 306, startPoint y: 97, endPoint x: 299, endPoint y: 114, distance: 18.4
click at [306, 98] on div "Hide settings [STREET_ADDRESS][PERSON_NAME]" at bounding box center [728, 91] width 1026 height 39
click at [288, 143] on div "× [STREET_ADDRESS]" at bounding box center [273, 136] width 98 height 15
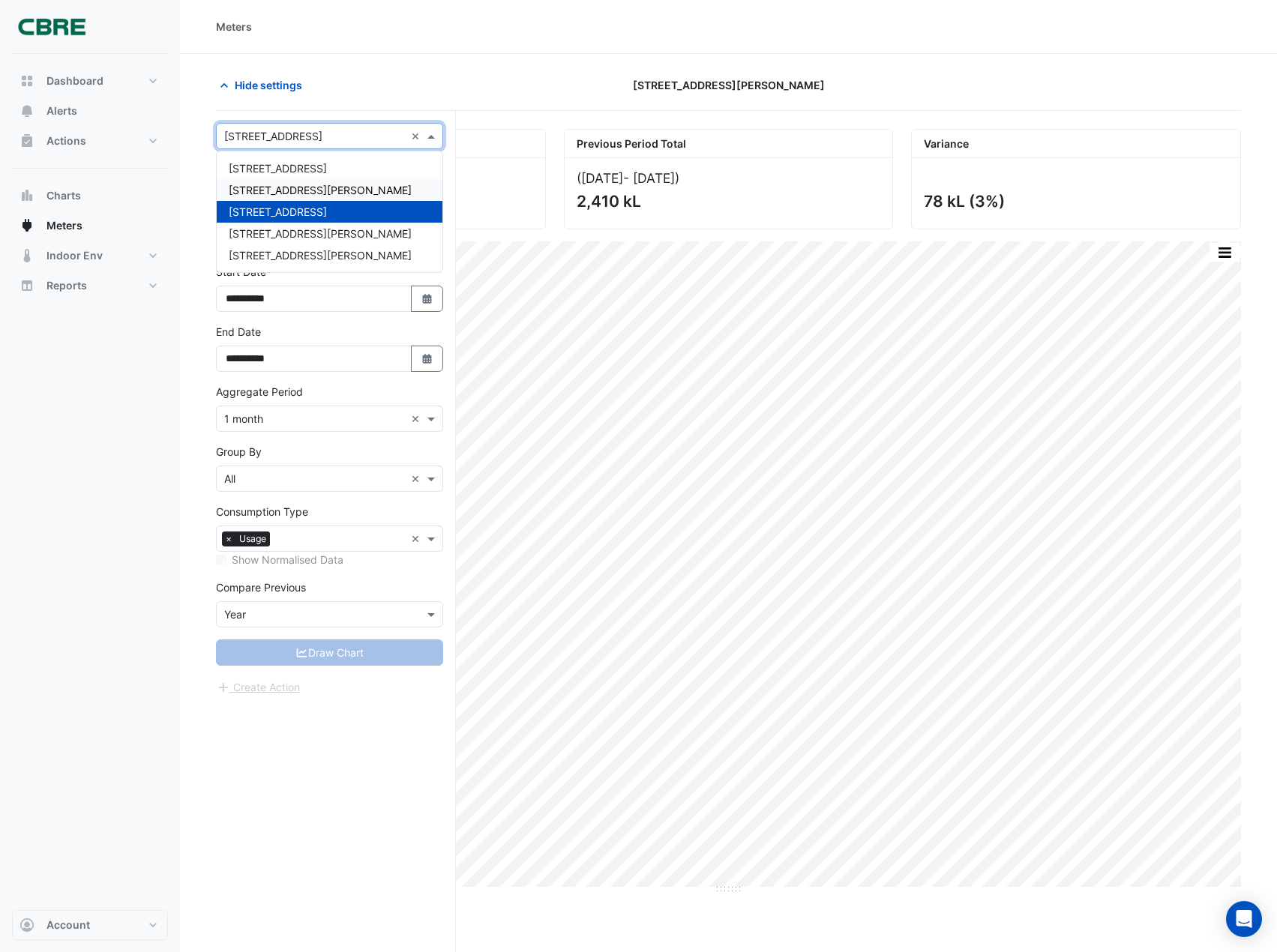
click at [272, 183] on span "[STREET_ADDRESS][PERSON_NAME]" at bounding box center [320, 189] width 183 height 13
click at [308, 145] on div "× [STREET_ADDRESS][PERSON_NAME] ×" at bounding box center [330, 136] width 227 height 26
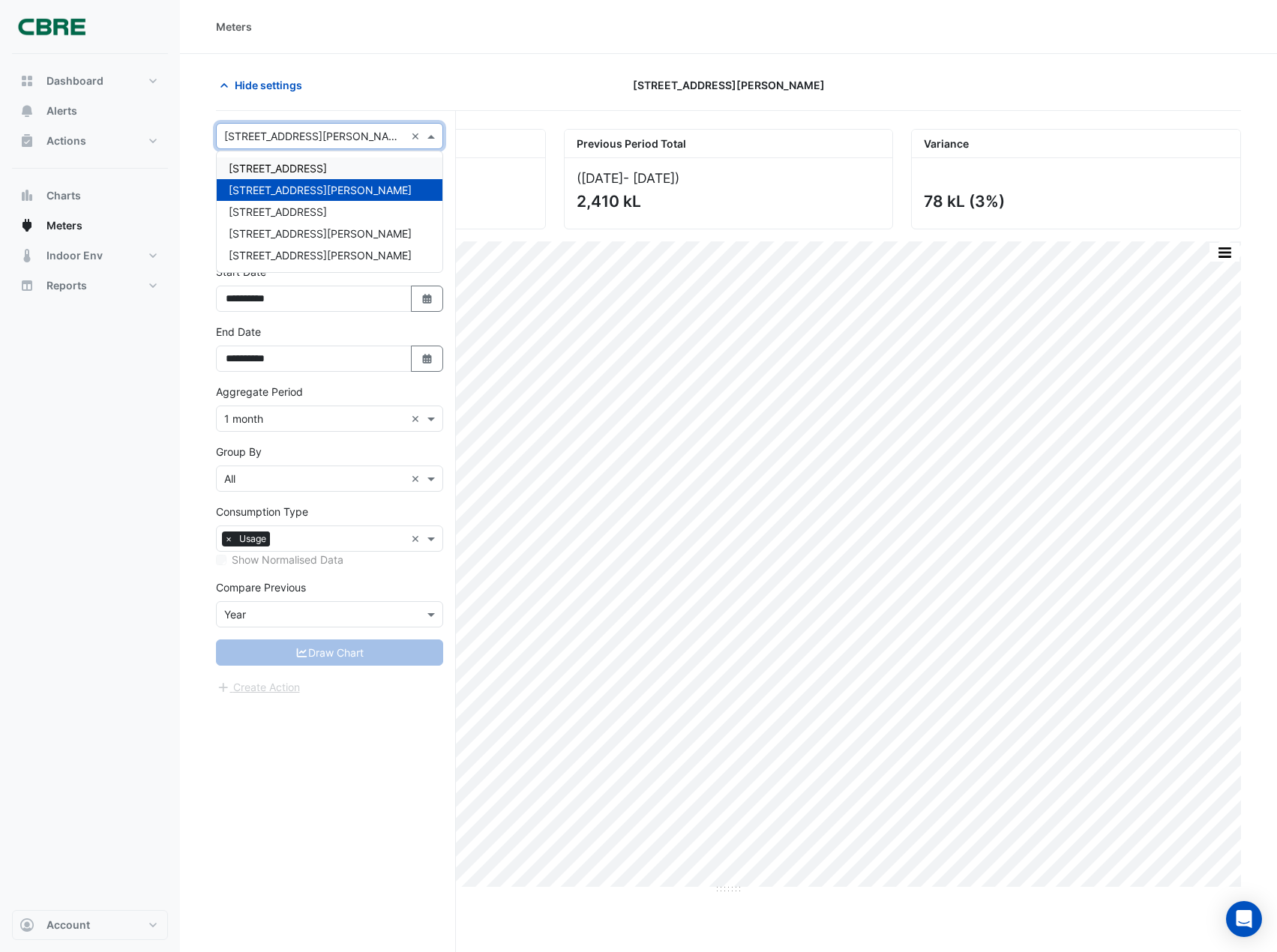
click at [294, 165] on div "[STREET_ADDRESS]" at bounding box center [330, 168] width 226 height 22
click at [437, 139] on span at bounding box center [433, 136] width 19 height 15
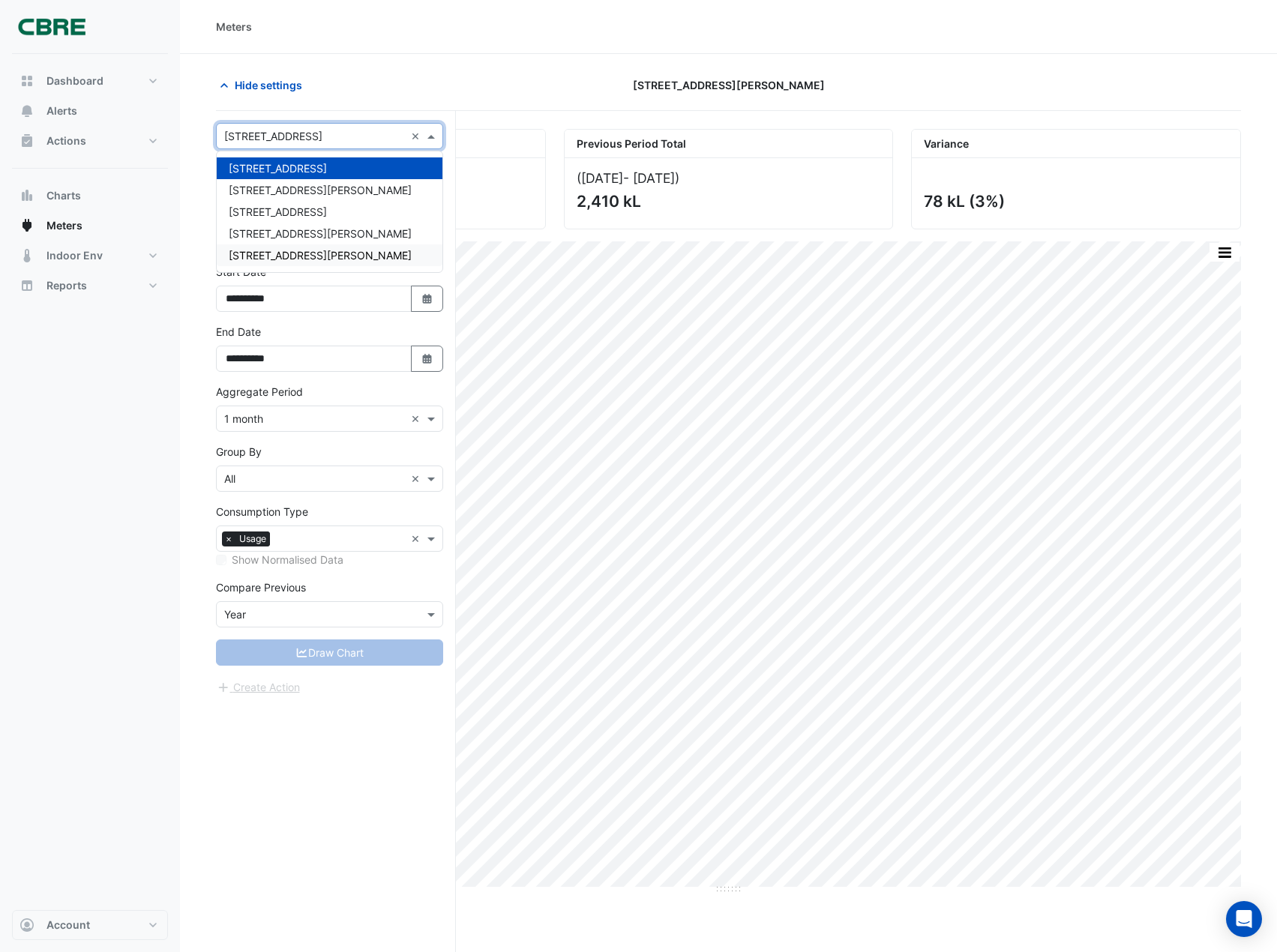
click at [288, 255] on span "[STREET_ADDRESS][PERSON_NAME]" at bounding box center [320, 255] width 183 height 13
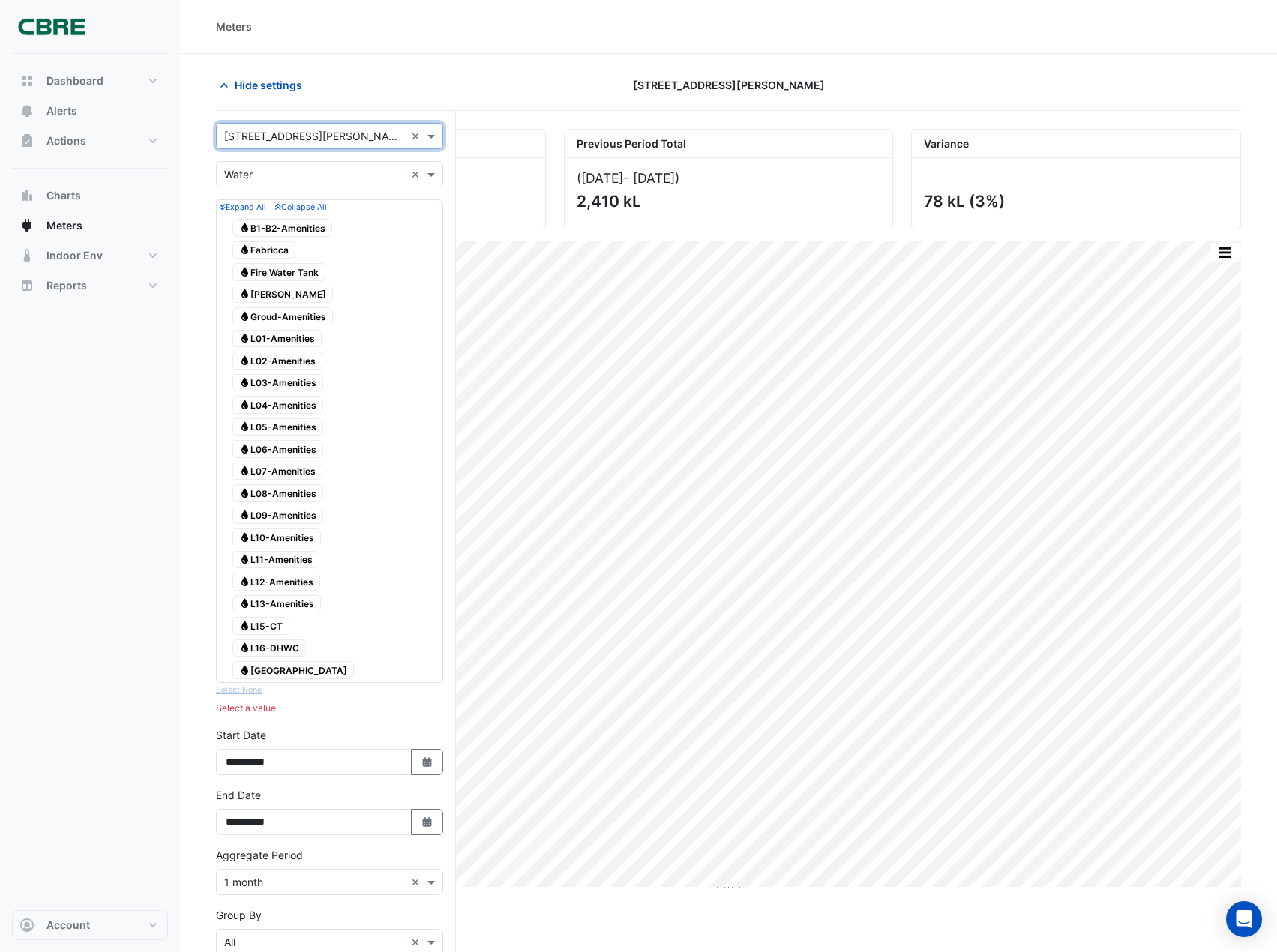
click at [291, 493] on span "Water L08-Amenities" at bounding box center [277, 493] width 90 height 18
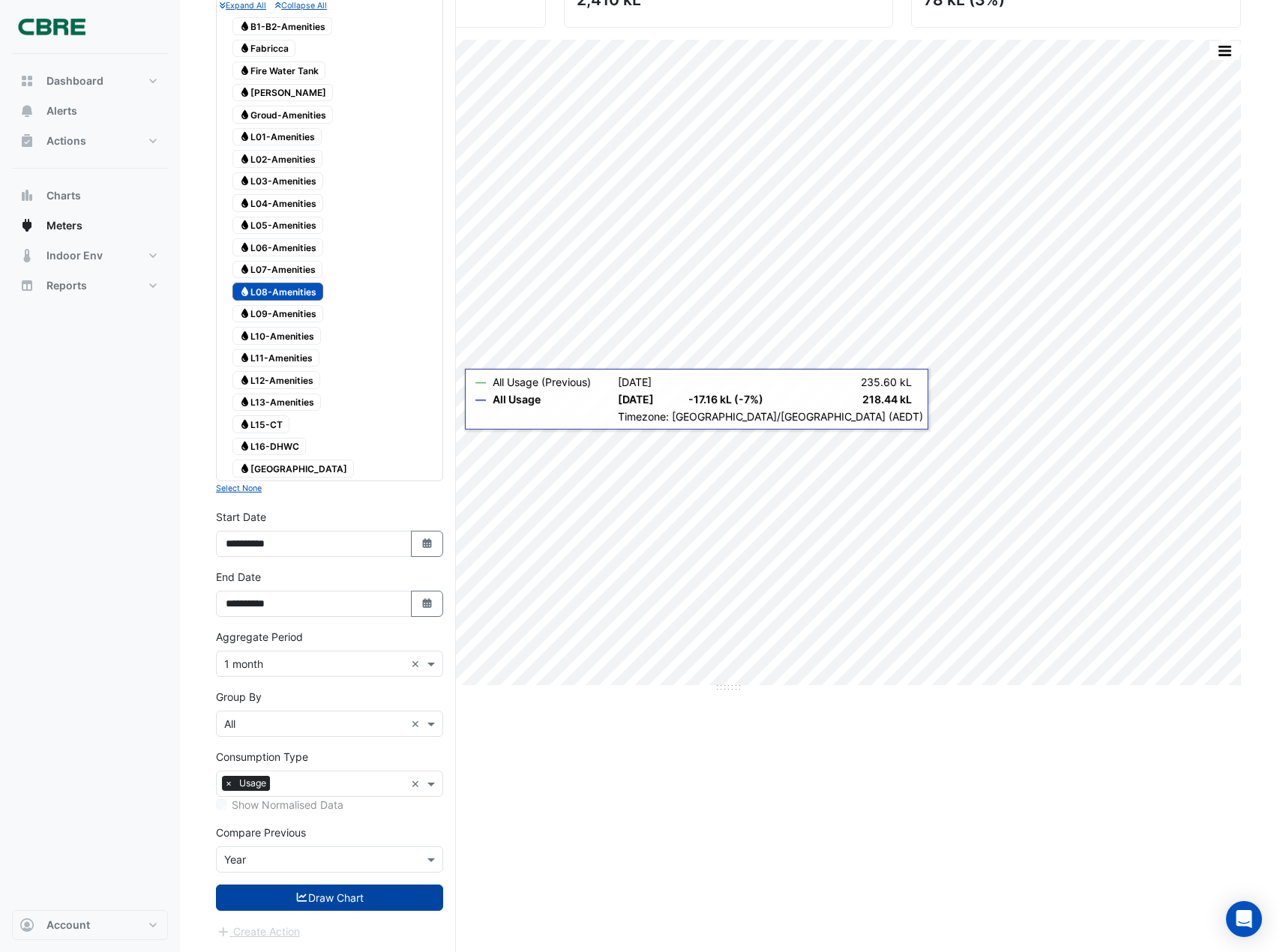
click at [339, 894] on button "Draw Chart" at bounding box center [330, 898] width 227 height 26
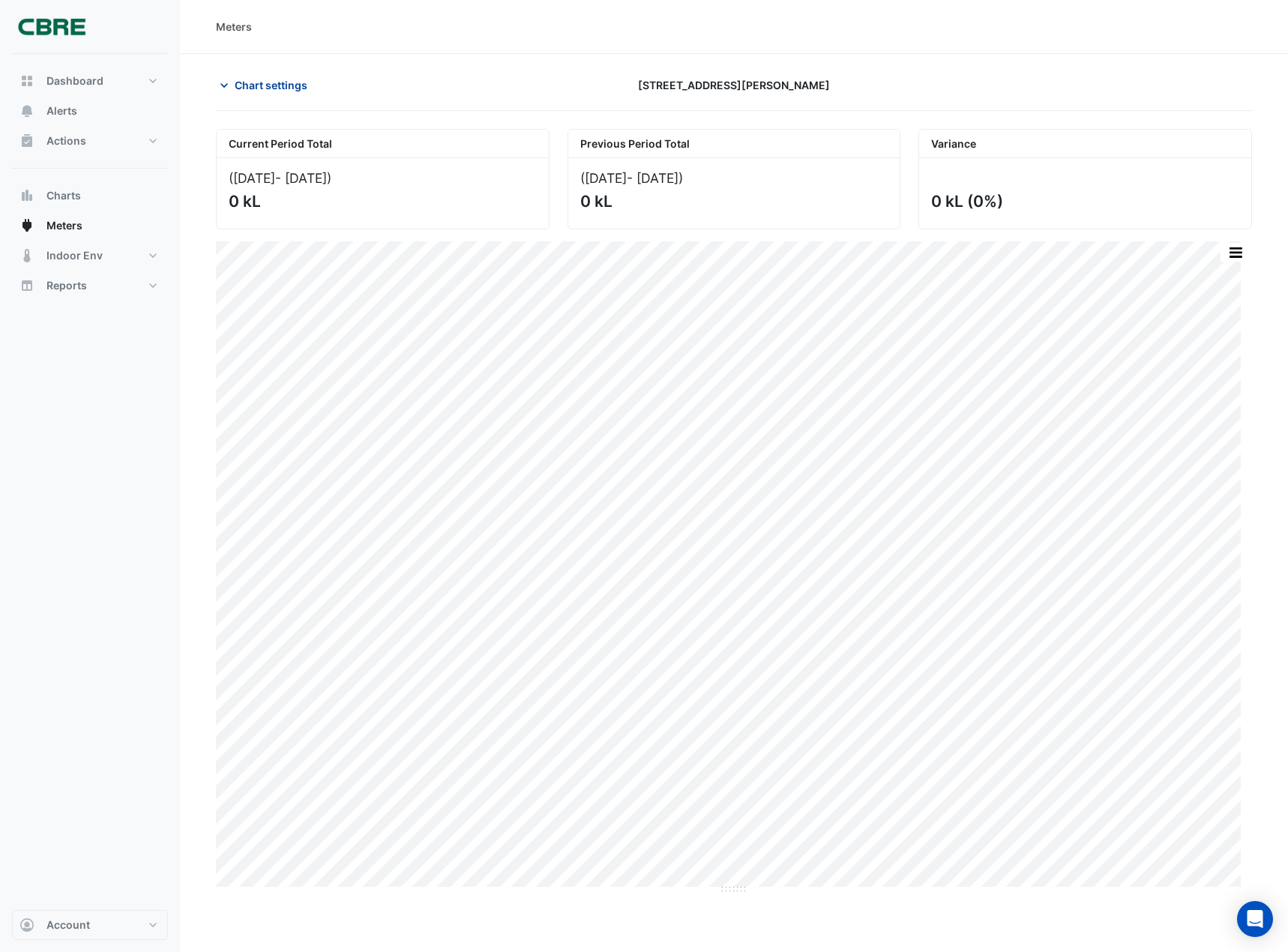
click at [295, 83] on span "Chart settings" at bounding box center [271, 85] width 72 height 15
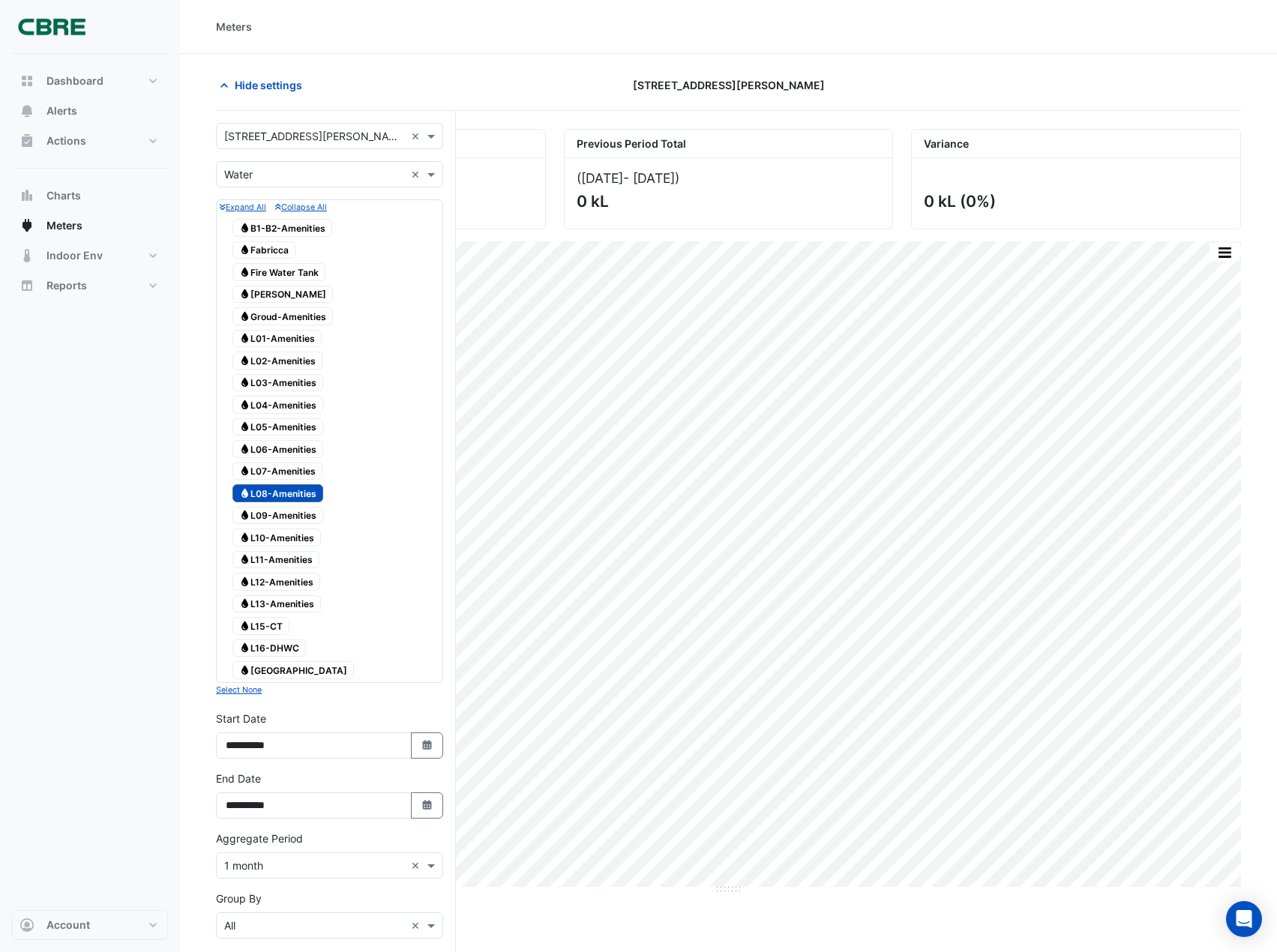
click at [270, 139] on input "text" at bounding box center [314, 137] width 181 height 15
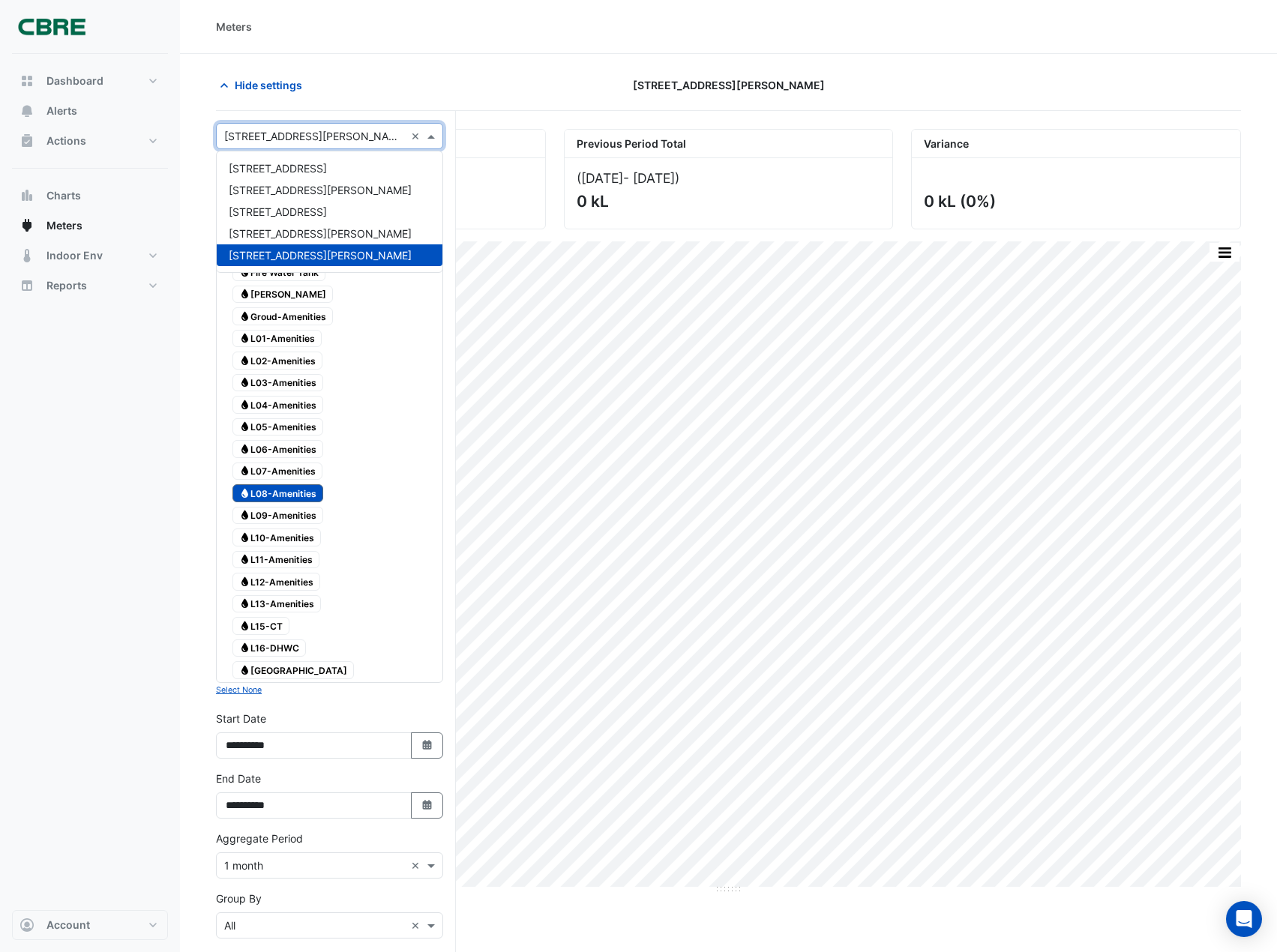
click at [260, 238] on span "[STREET_ADDRESS][PERSON_NAME]" at bounding box center [320, 233] width 183 height 13
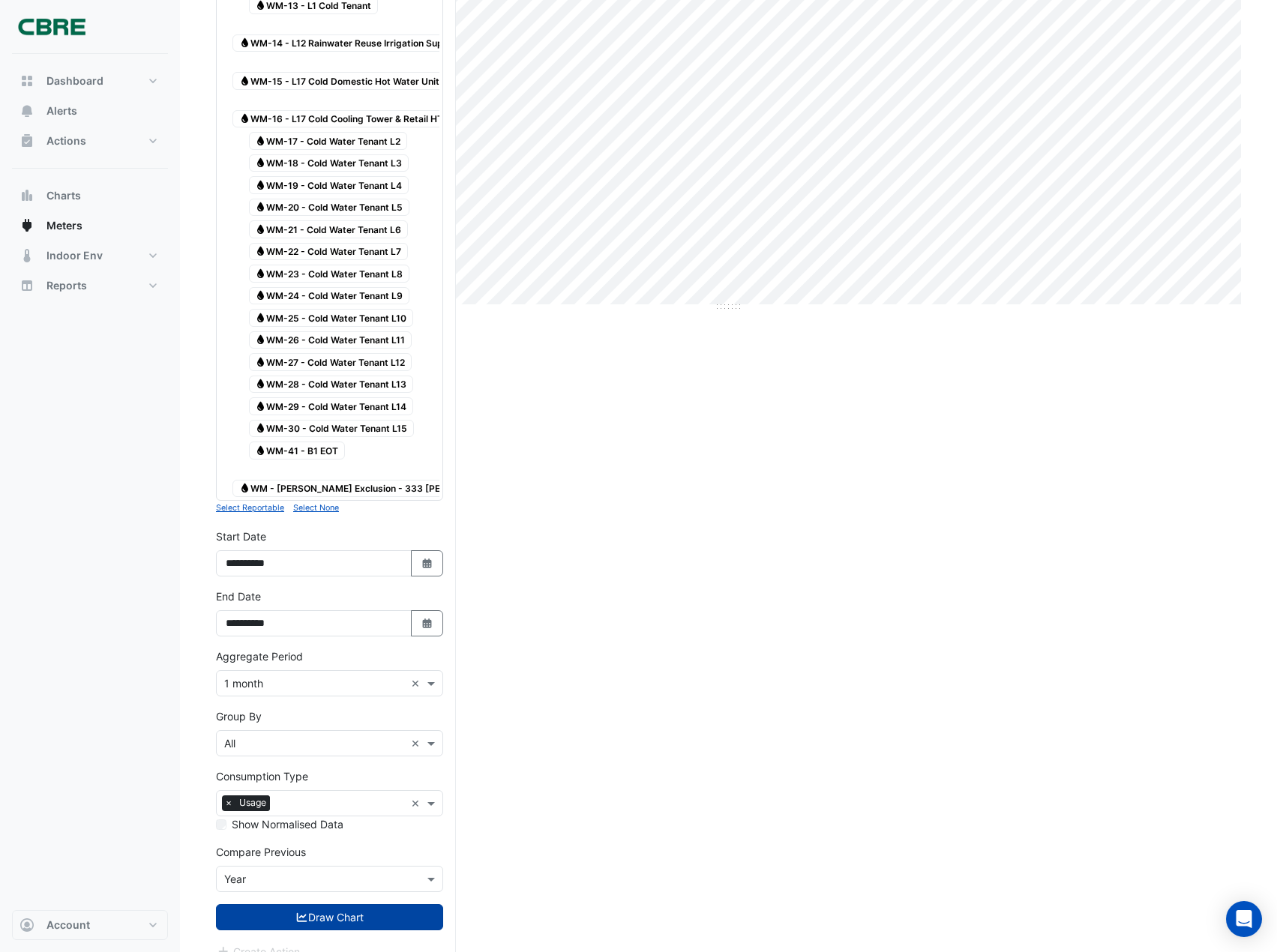
click at [290, 904] on button "Draw Chart" at bounding box center [330, 917] width 227 height 26
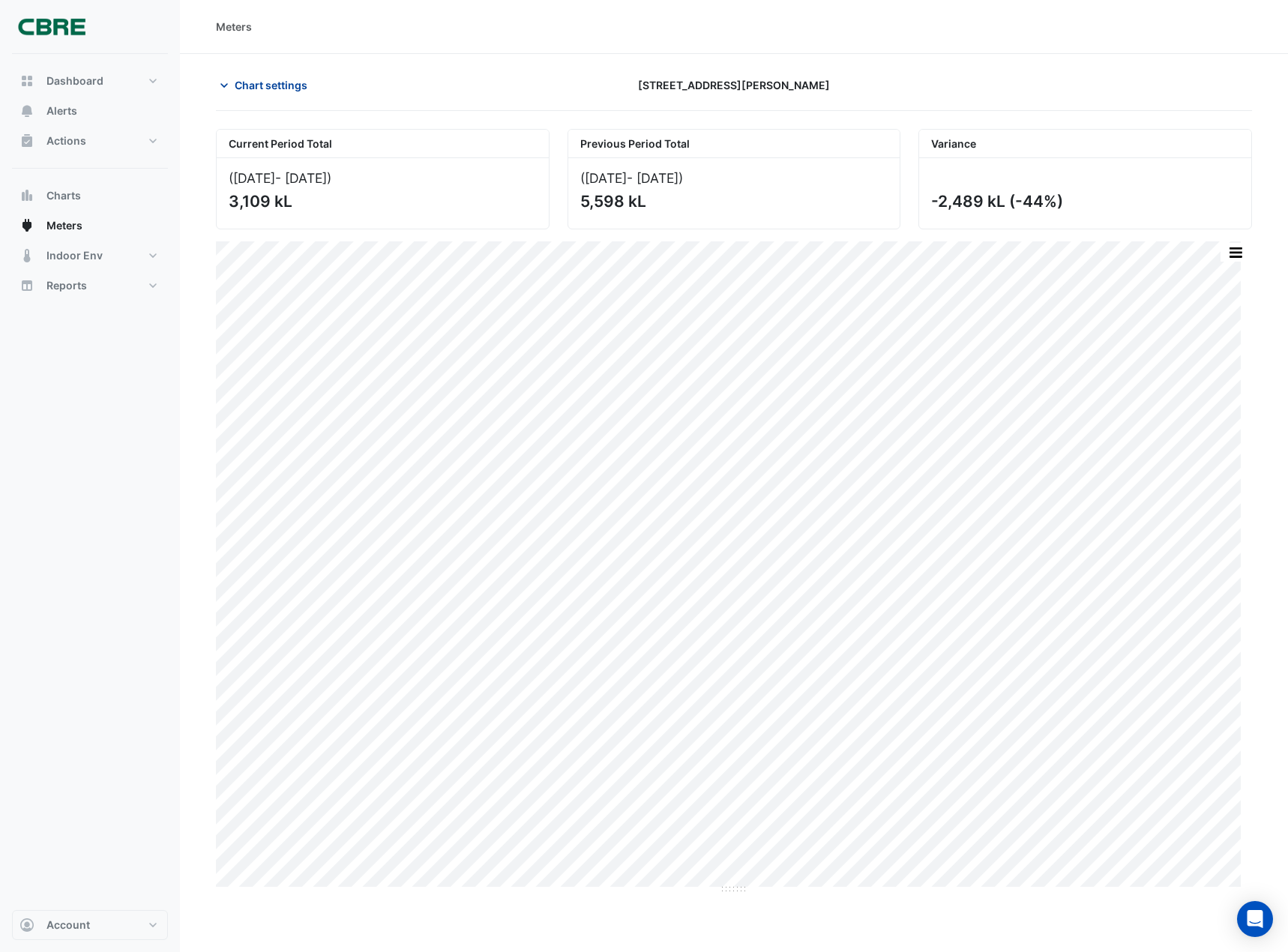
click at [270, 81] on span "Chart settings" at bounding box center [271, 85] width 72 height 15
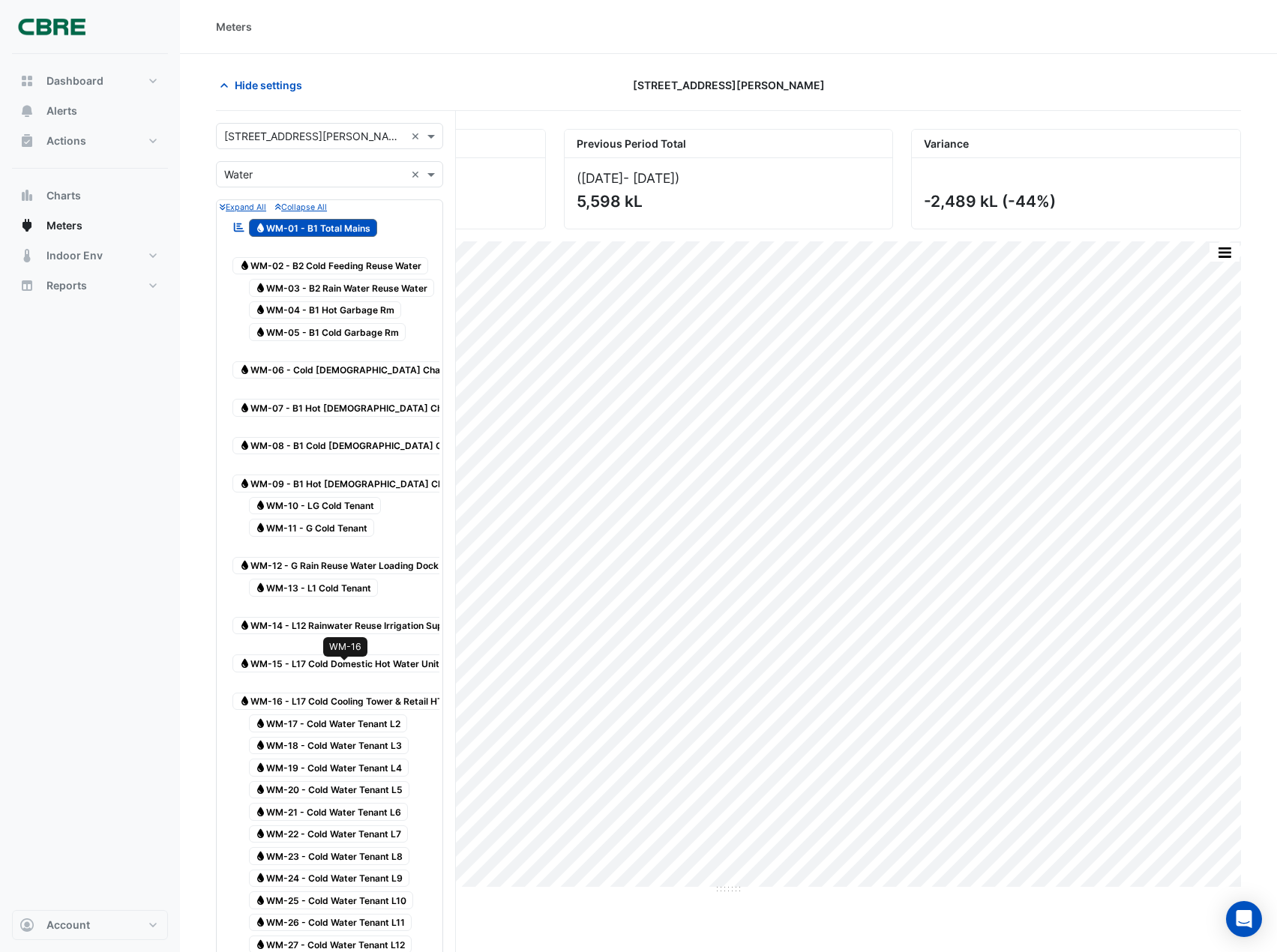
click at [313, 693] on span "Water WM-16 - L17 Cold Cooling Tower & Retail HTG" at bounding box center [344, 702] width 224 height 18
click at [296, 225] on span "Water WM-01 - B1 Total Mains" at bounding box center [313, 227] width 129 height 18
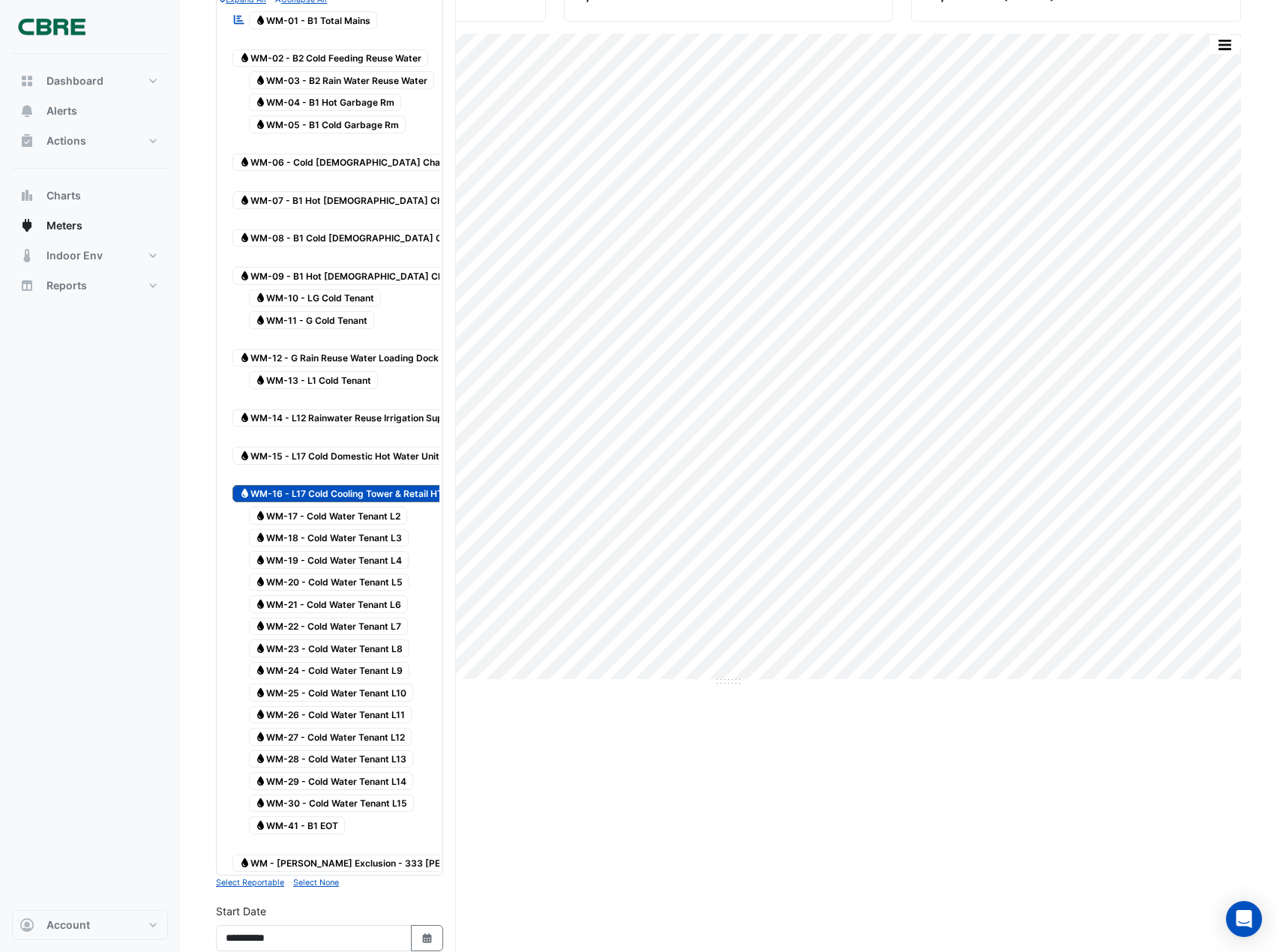
scroll to position [225, 0]
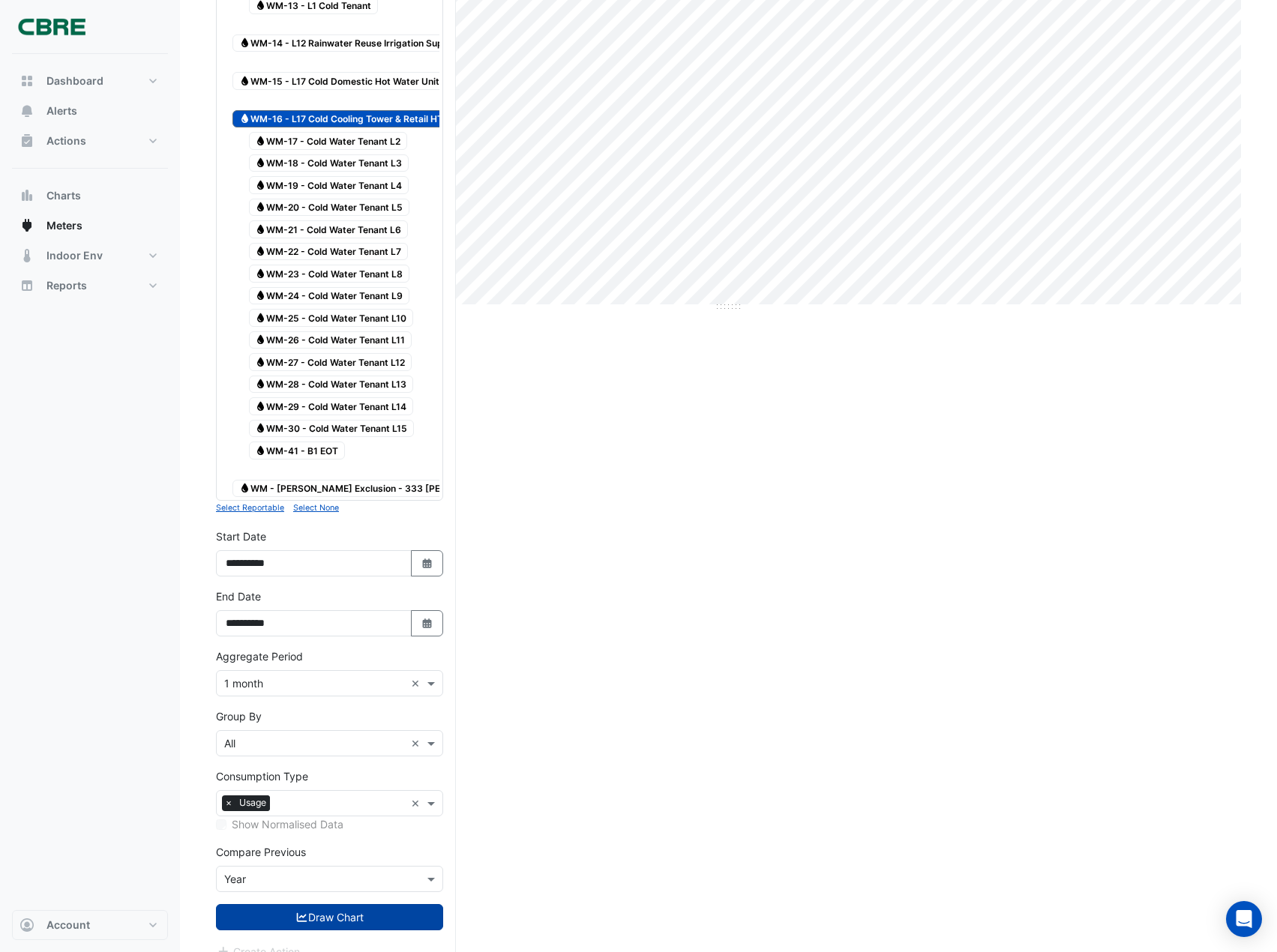
click at [296, 912] on icon "submit" at bounding box center [302, 918] width 14 height 10
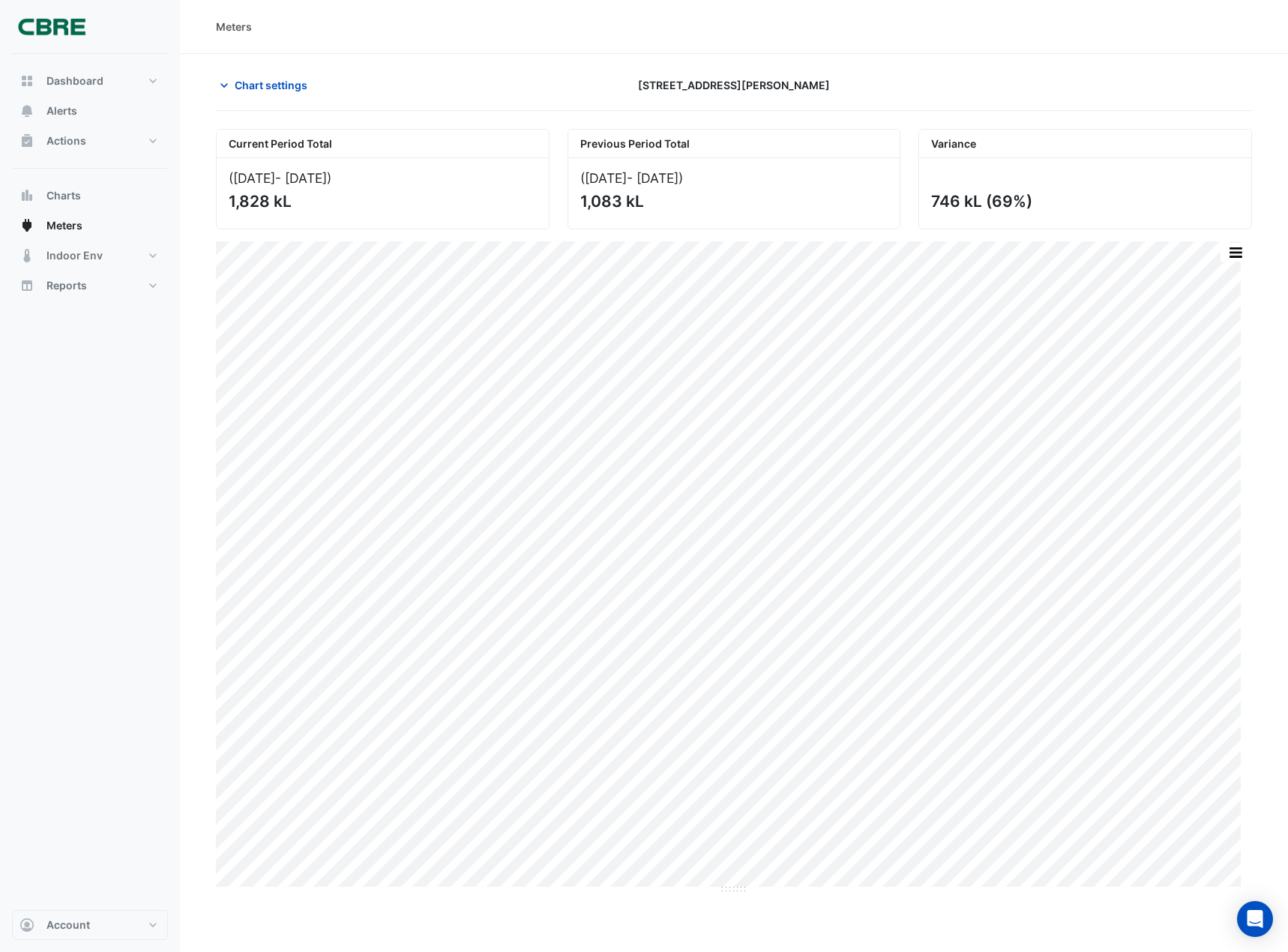
drag, startPoint x: 637, startPoint y: 206, endPoint x: 502, endPoint y: 189, distance: 136.1
click at [502, 189] on div "Current Period Total (Sep [DATE] ) 1,828 kL Previous Period Total (Sep [DATE] )…" at bounding box center [734, 173] width 1055 height 113
click at [244, 92] on span "Chart settings" at bounding box center [271, 85] width 72 height 15
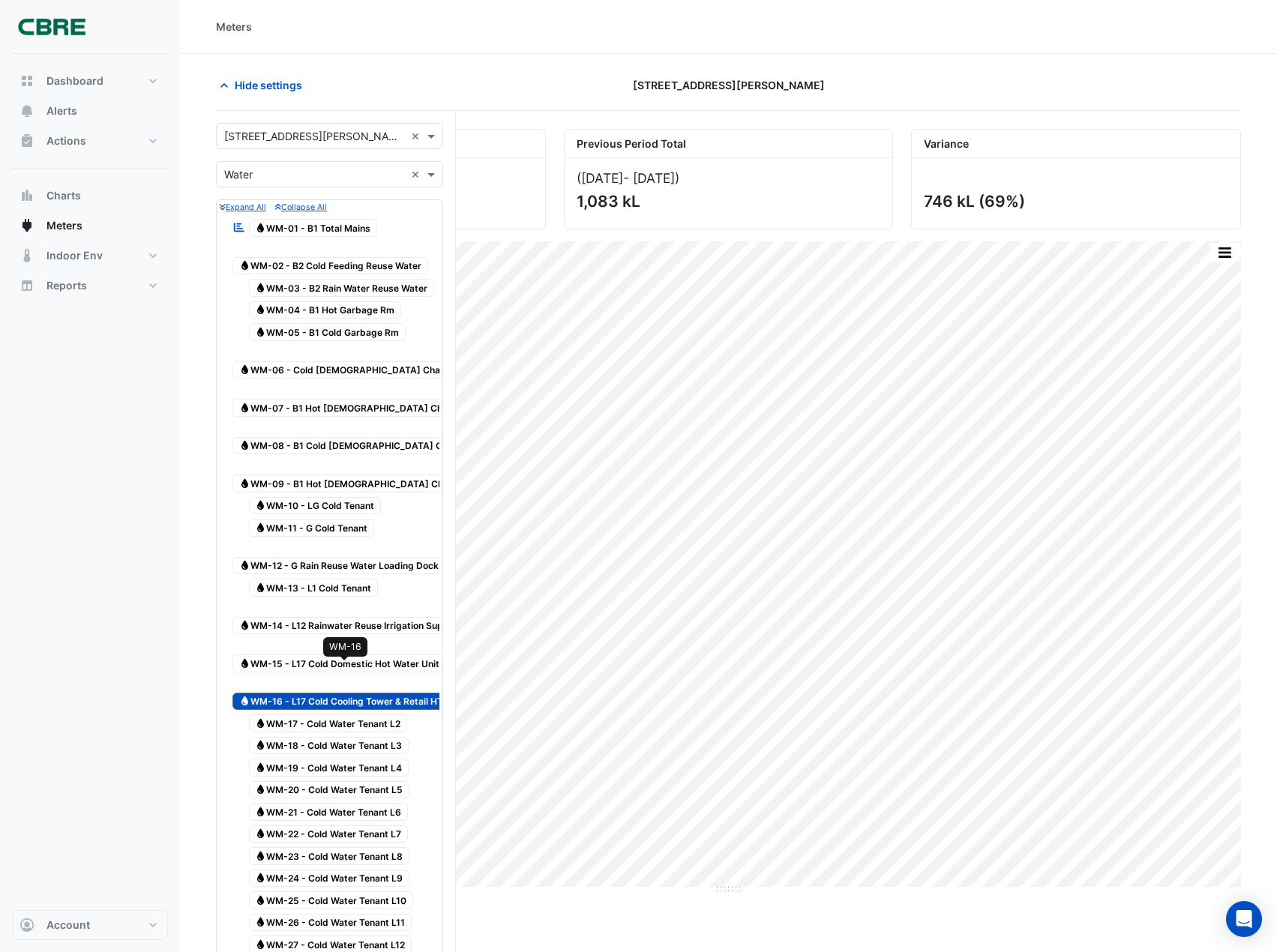
click at [320, 693] on span "Water WM-16 - L17 Cold Cooling Tower & Retail HTG" at bounding box center [344, 702] width 224 height 18
click at [328, 241] on div "Water WM-02 - B2 Cold Feeding Reuse Water" at bounding box center [334, 258] width 211 height 37
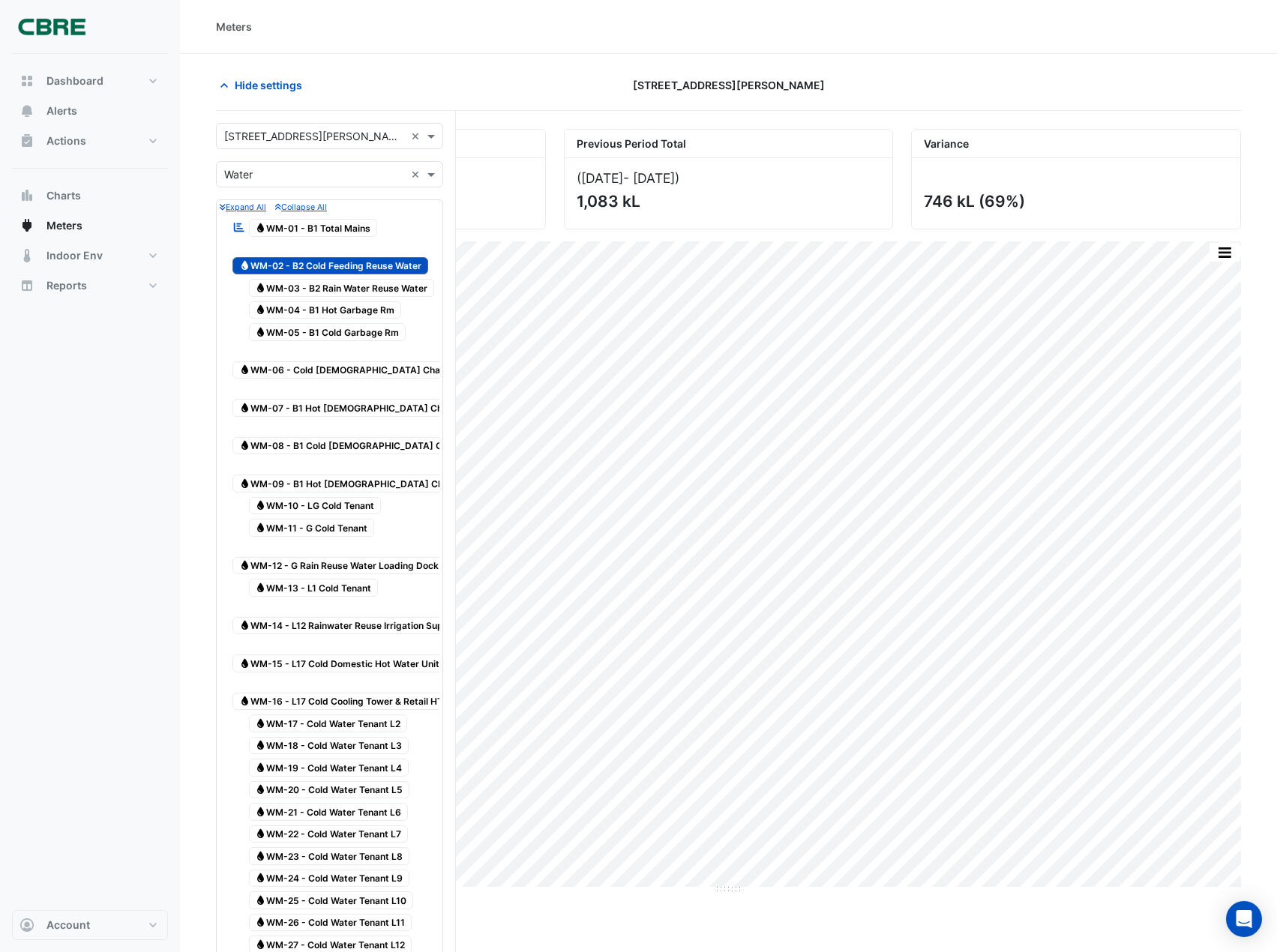
click at [310, 278] on div "Water WM-03 - B2 Rain Water Reuse Water" at bounding box center [333, 287] width 209 height 21
click at [311, 273] on span "Water WM-02 - B2 Cold Feeding Reuse Water" at bounding box center [330, 266] width 195 height 18
click at [311, 293] on span "Water WM-03 - B2 Rain Water Reuse Water" at bounding box center [342, 287] width 186 height 18
click at [324, 233] on span "Water WM-01 - B1 Total Mains" at bounding box center [313, 227] width 129 height 18
click at [195, 344] on section "Hide settings [STREET_ADDRESS][PERSON_NAME] Current Period Total (Sep [DATE] ) …" at bounding box center [728, 805] width 1097 height 1501
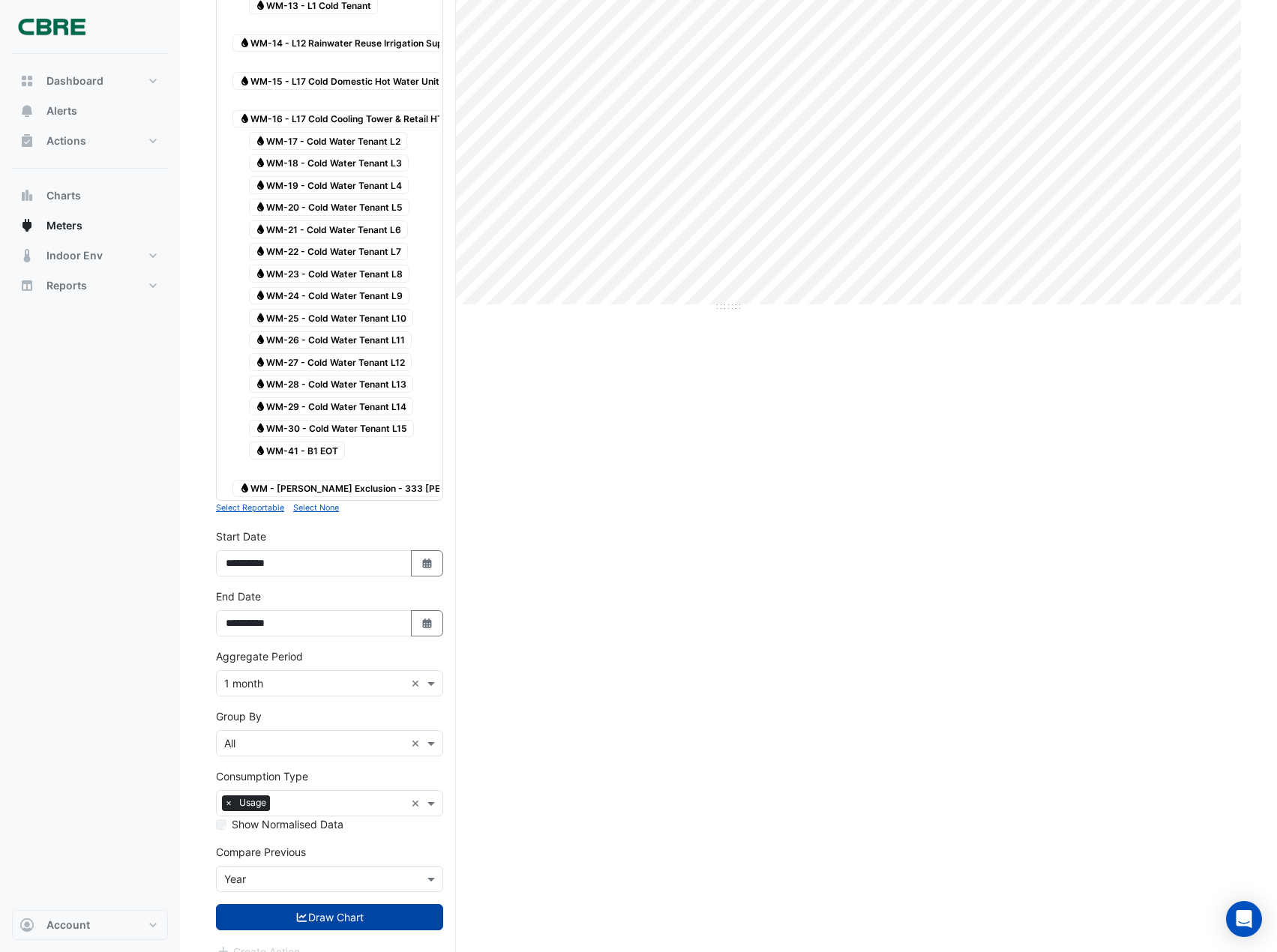
click at [272, 904] on button "Draw Chart" at bounding box center [330, 917] width 227 height 26
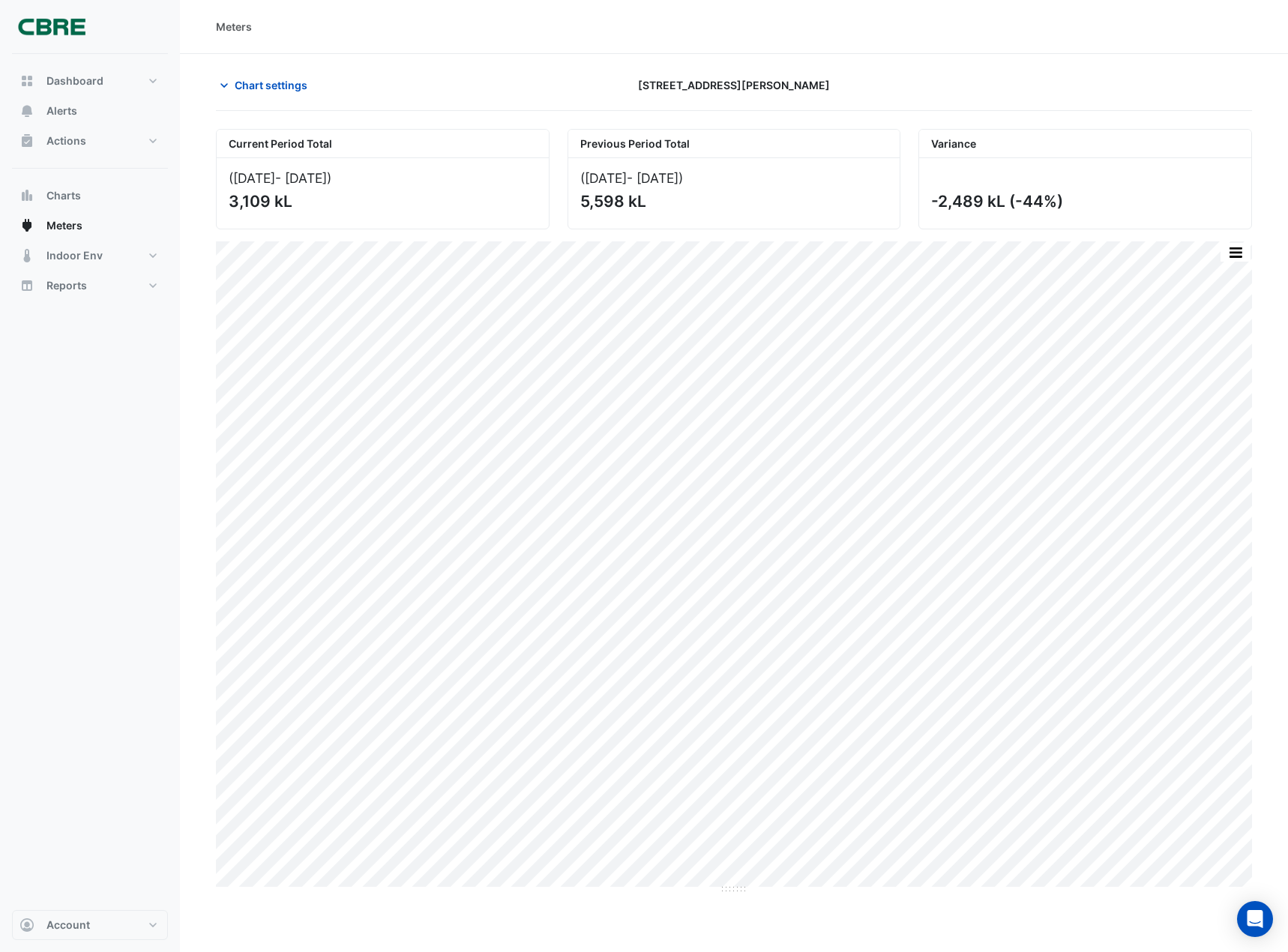
drag, startPoint x: 677, startPoint y: 206, endPoint x: 565, endPoint y: 187, distance: 113.6
click at [565, 187] on div "Previous Period Total (Sep [DATE] ) 5,598 kL" at bounding box center [734, 179] width 351 height 101
